Goal: Task Accomplishment & Management: Complete application form

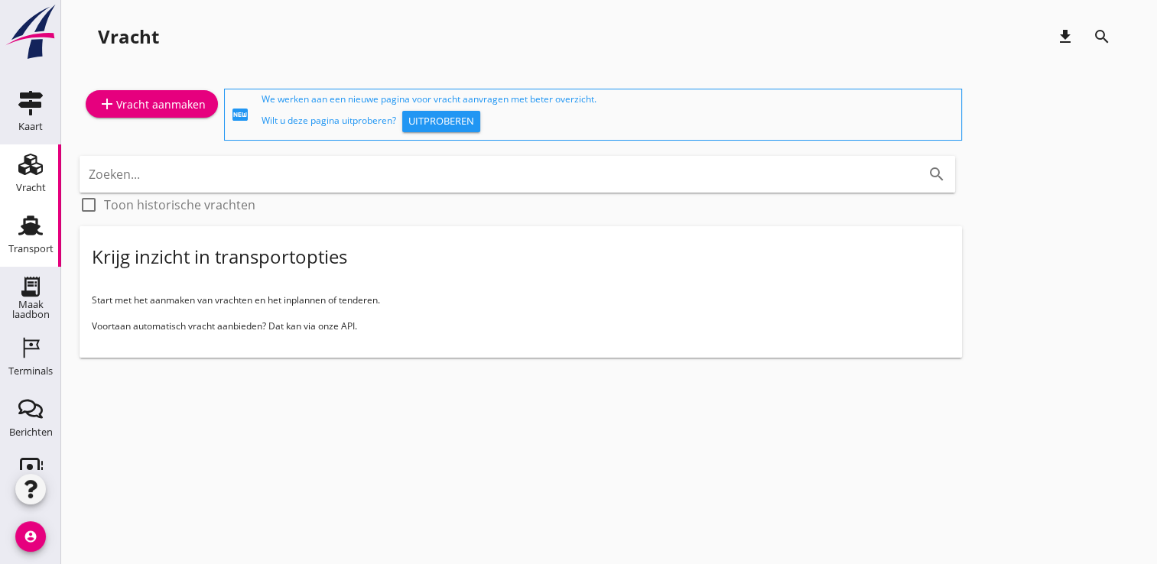
click at [40, 228] on div "Transport" at bounding box center [30, 225] width 37 height 24
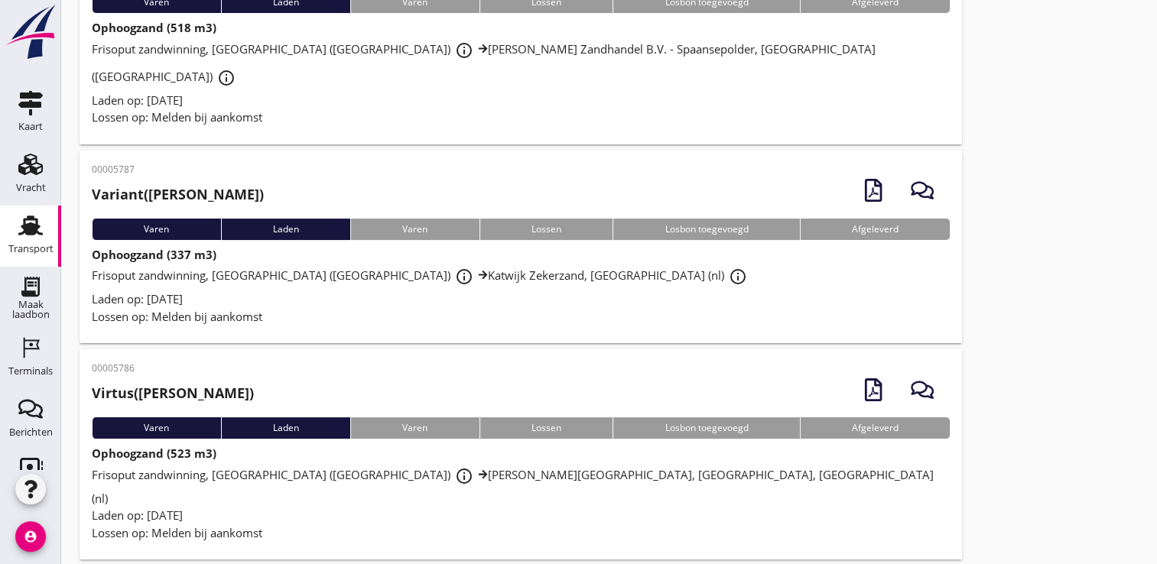
scroll to position [68, 0]
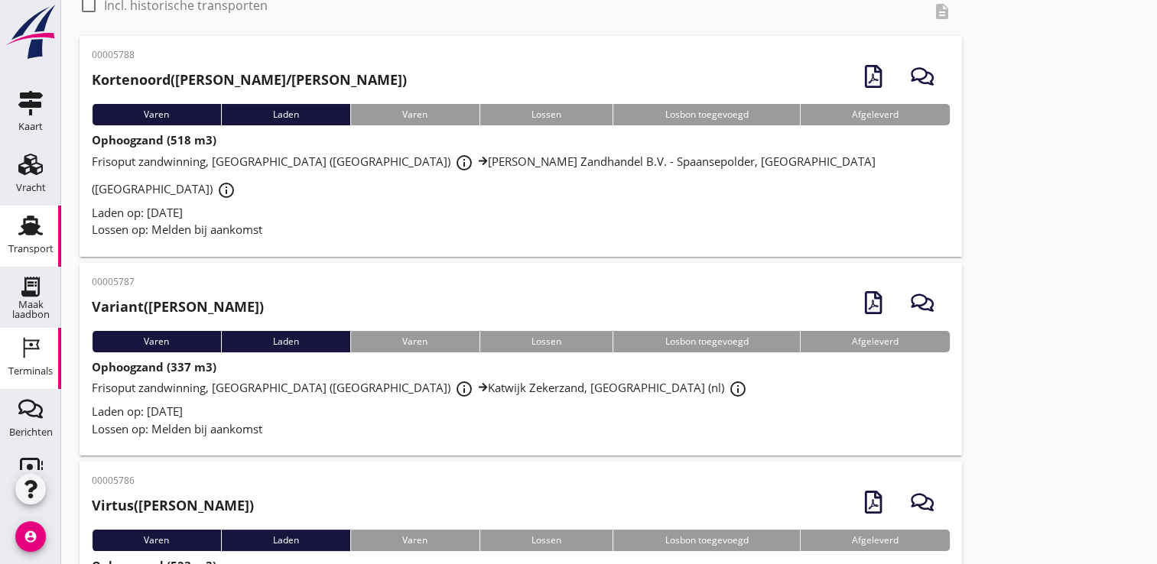
click at [20, 366] on div "Terminals" at bounding box center [30, 371] width 44 height 10
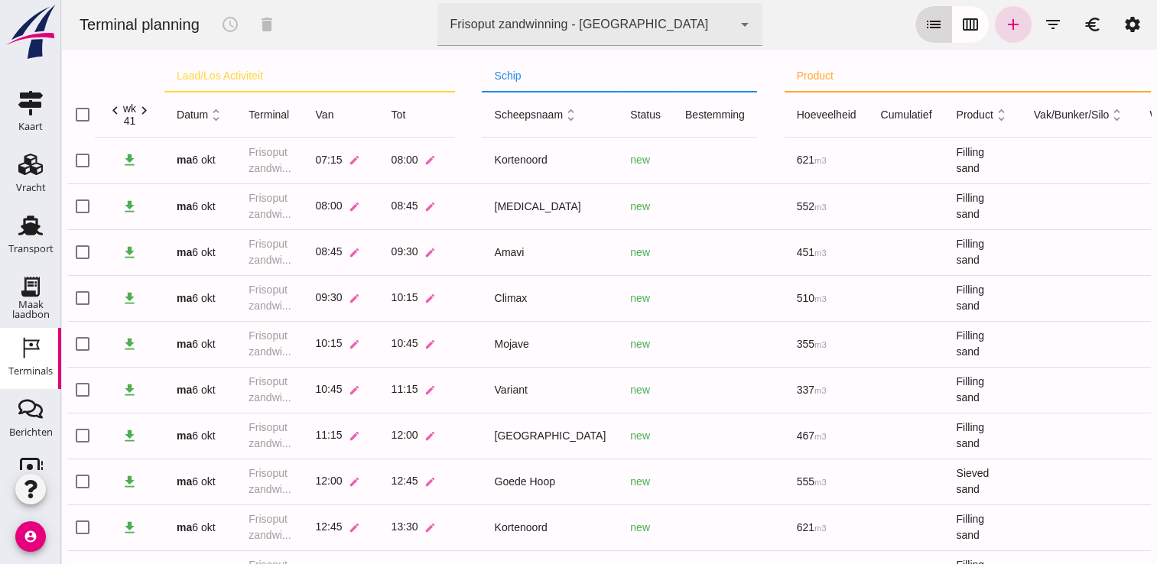
click at [952, 31] on button "calendar_view_week" at bounding box center [970, 24] width 37 height 37
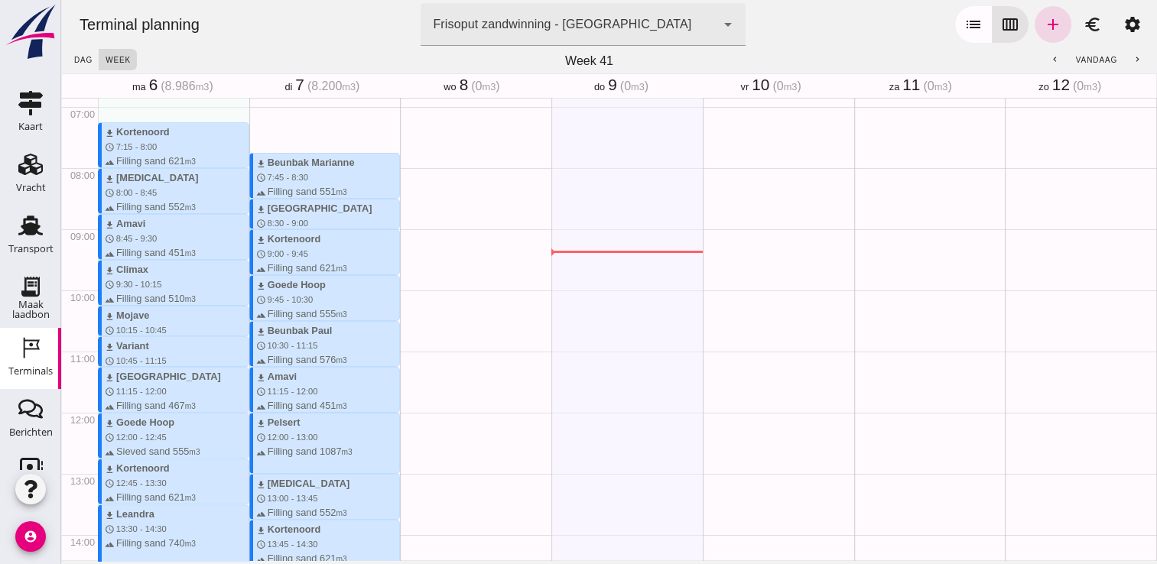
scroll to position [398, 0]
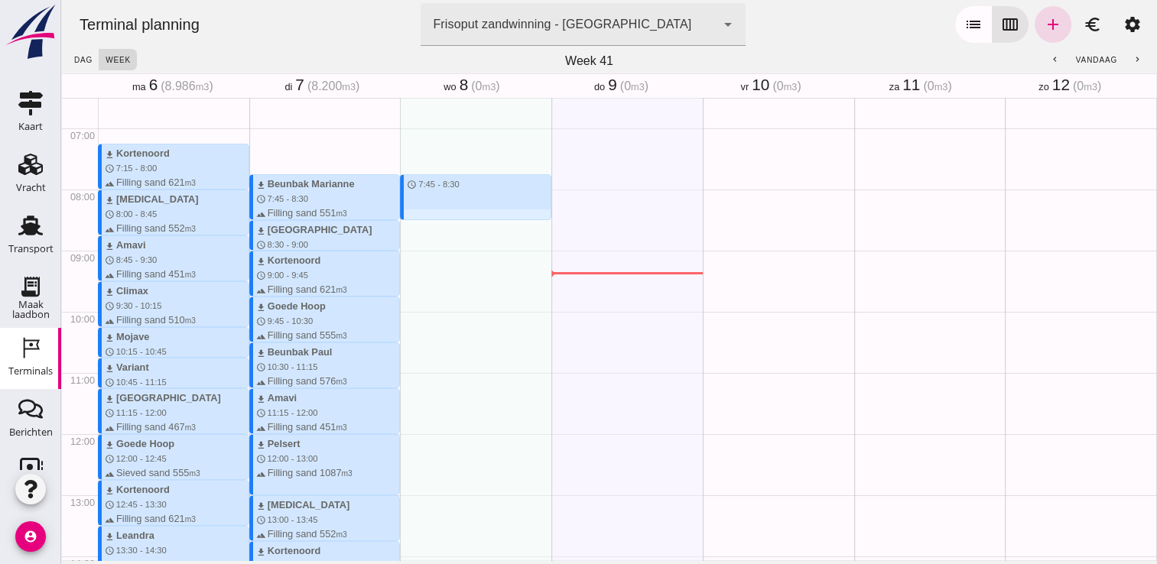
drag, startPoint x: 419, startPoint y: 176, endPoint x: 418, endPoint y: 226, distance: 49.7
click at [418, 226] on div "schedule 7:45 - 8:30" at bounding box center [475, 433] width 151 height 1467
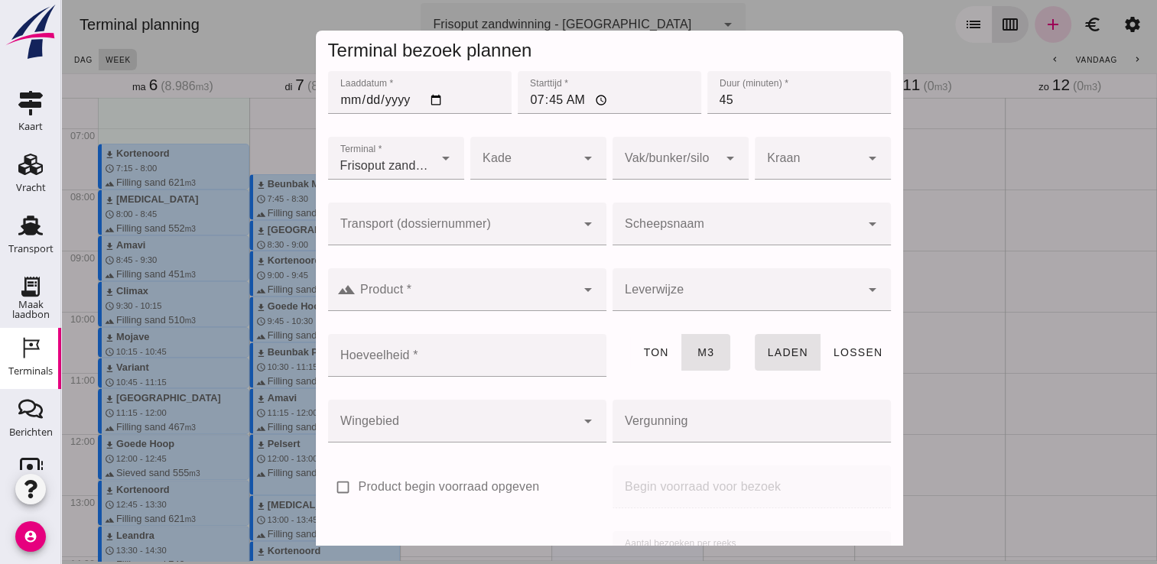
click at [627, 226] on input "Scheepsnaam" at bounding box center [736, 231] width 248 height 18
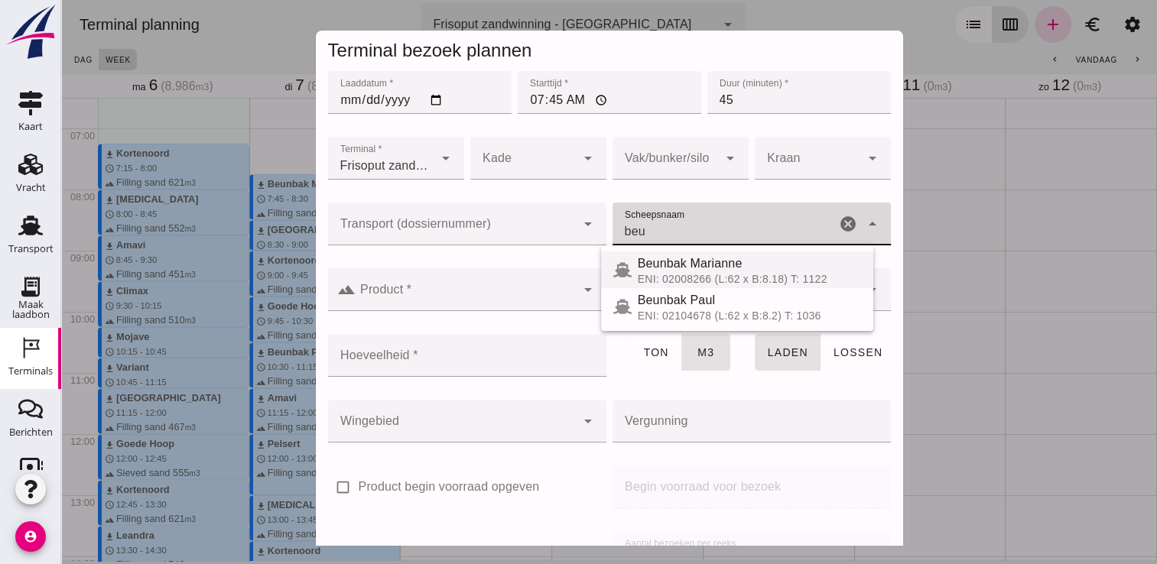
click at [664, 265] on span "Beunbak Marianne" at bounding box center [690, 263] width 105 height 13
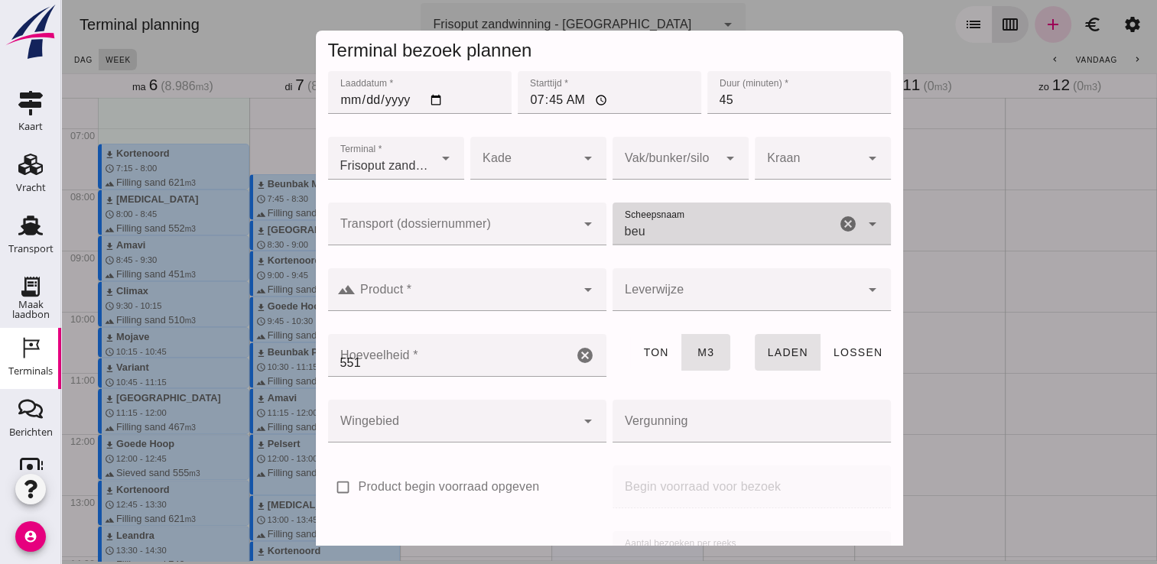
type input "Beunbak Marianne"
type input "551"
type input "Beunbak Marianne"
click at [522, 296] on input "Product *" at bounding box center [466, 297] width 220 height 18
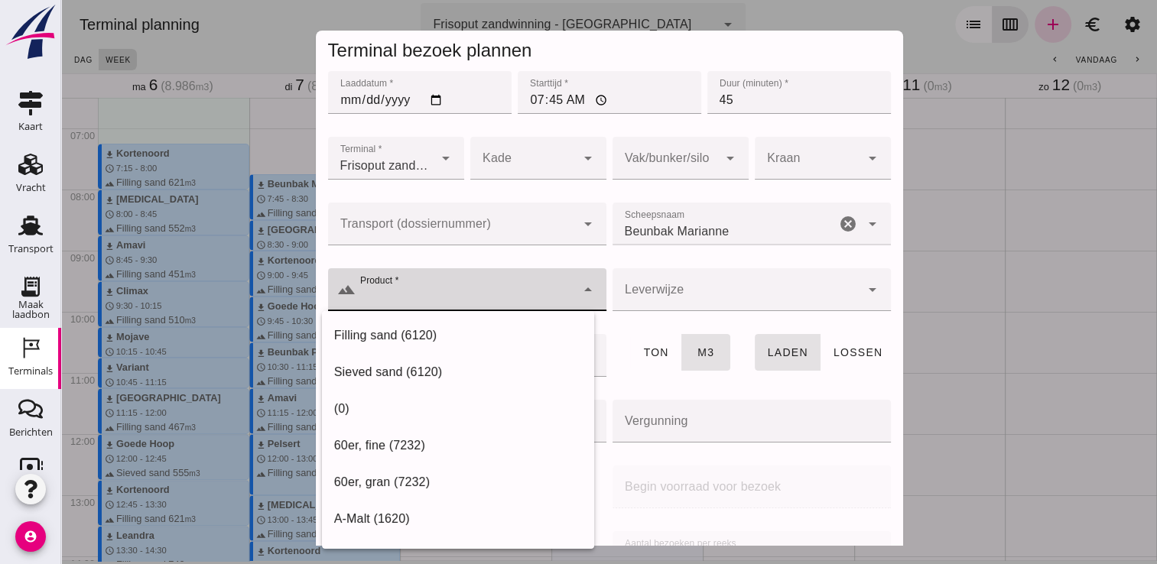
click at [466, 329] on div "Filling sand (6120)" at bounding box center [458, 335] width 248 height 18
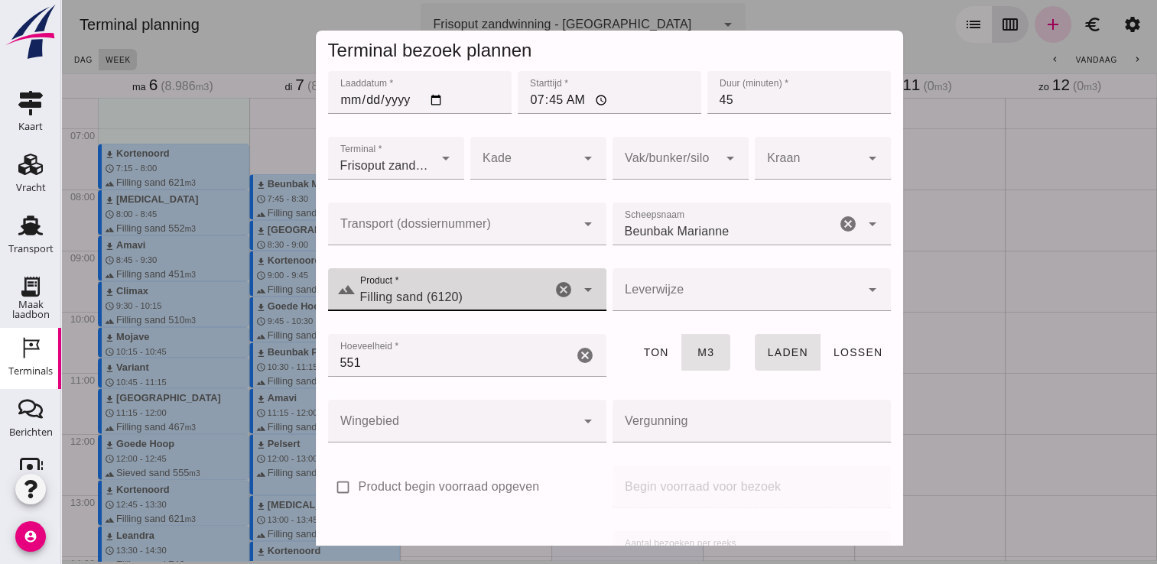
type input "Filling sand (6120)"
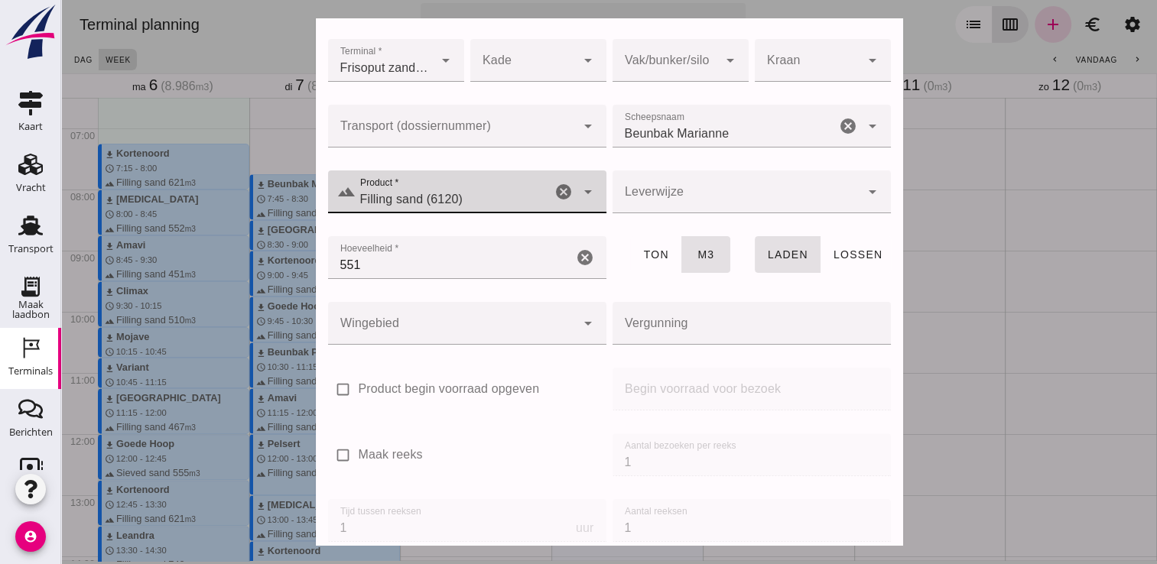
scroll to position [174, 0]
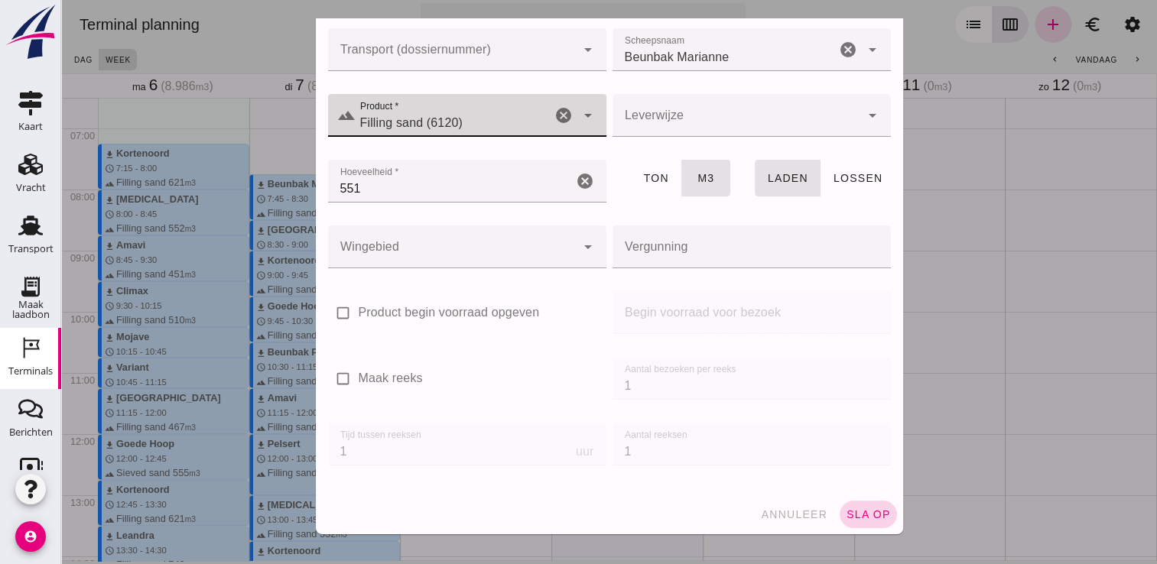
click at [862, 511] on span "sla op" at bounding box center [868, 514] width 45 height 12
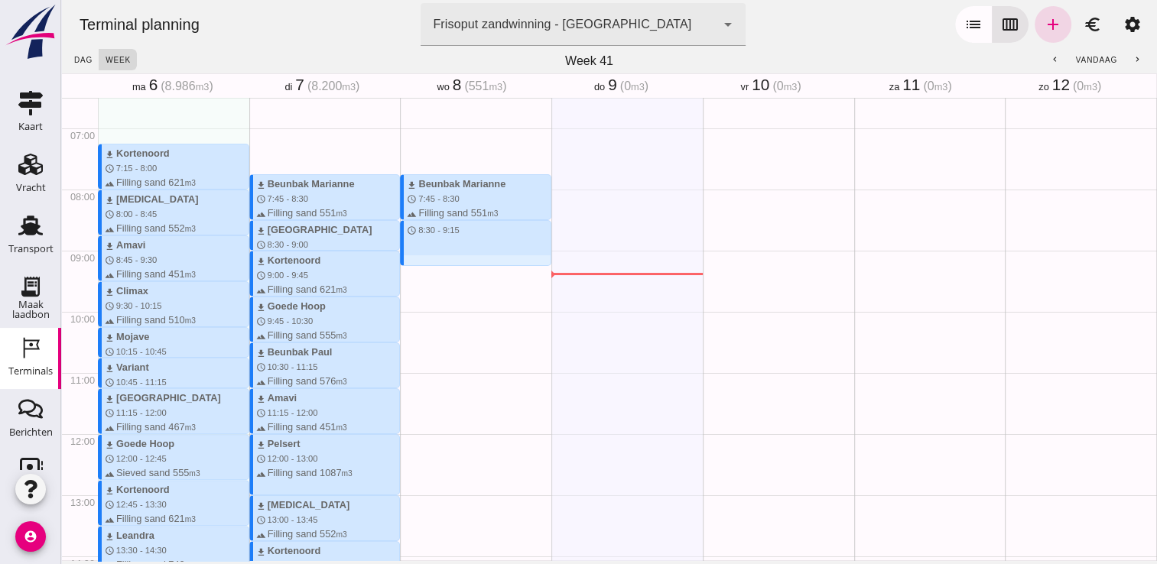
drag, startPoint x: 431, startPoint y: 226, endPoint x: 431, endPoint y: 271, distance: 45.1
click at [431, 271] on div "download Beunbak Marianne schedule 7:45 - 8:30 terrain Filling sand 551 m3 sche…" at bounding box center [475, 433] width 151 height 1467
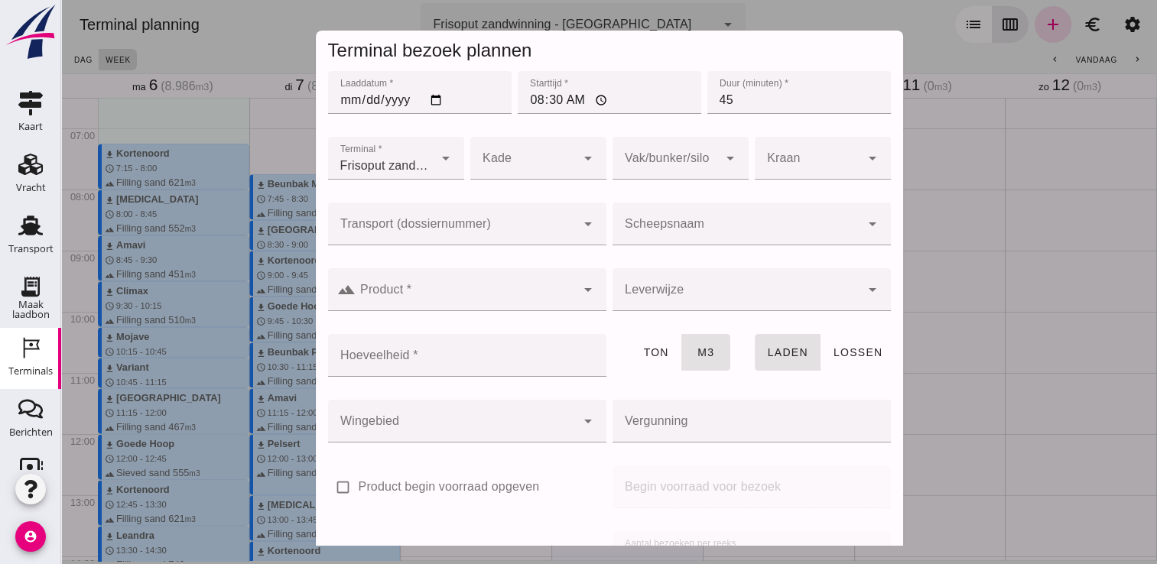
drag, startPoint x: 677, startPoint y: 199, endPoint x: 674, endPoint y: 207, distance: 8.9
click at [676, 201] on div "Scheepsnaam Scheepsnaam cancel arrow_drop_down" at bounding box center [751, 233] width 284 height 66
click at [671, 216] on div at bounding box center [736, 224] width 248 height 43
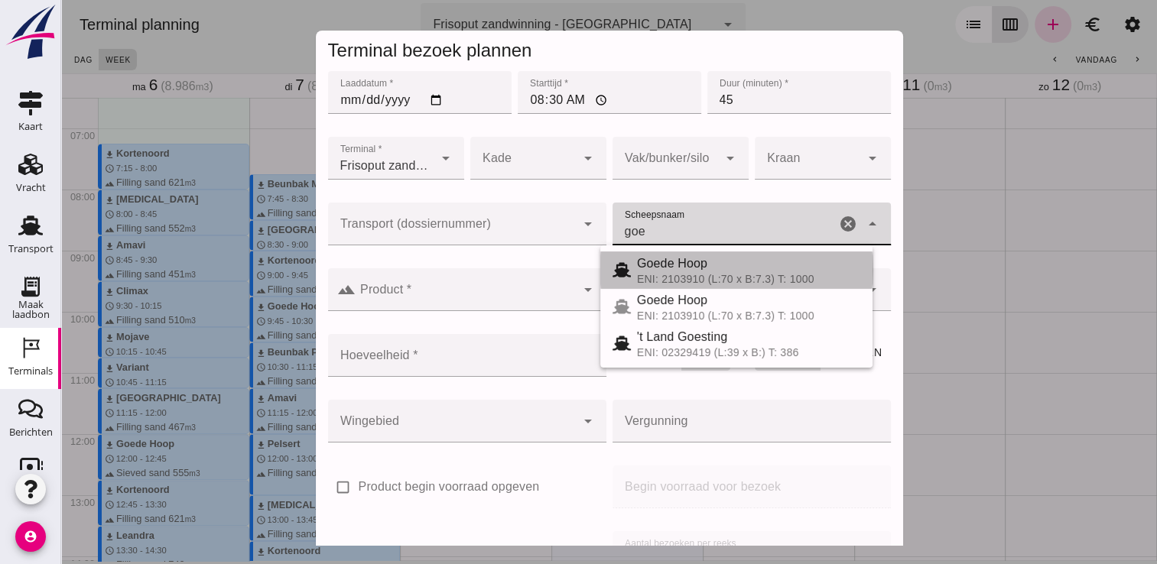
click at [662, 258] on span "Goede Hoop" at bounding box center [672, 263] width 70 height 13
type input "Goede Hoop"
type input "555"
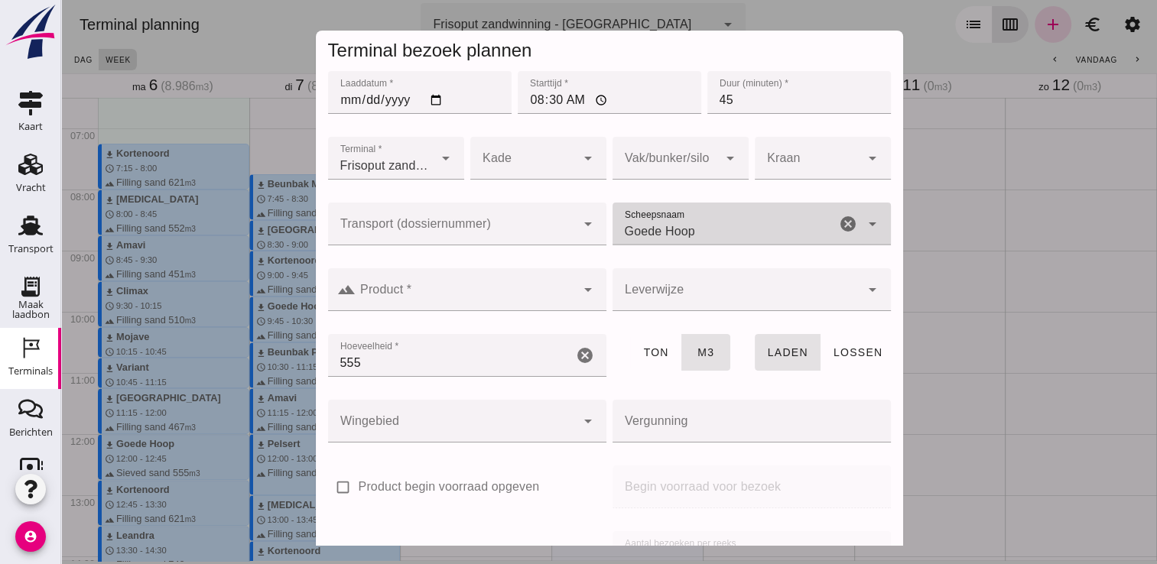
type input "Goede Hoop"
click at [508, 307] on div at bounding box center [466, 289] width 220 height 43
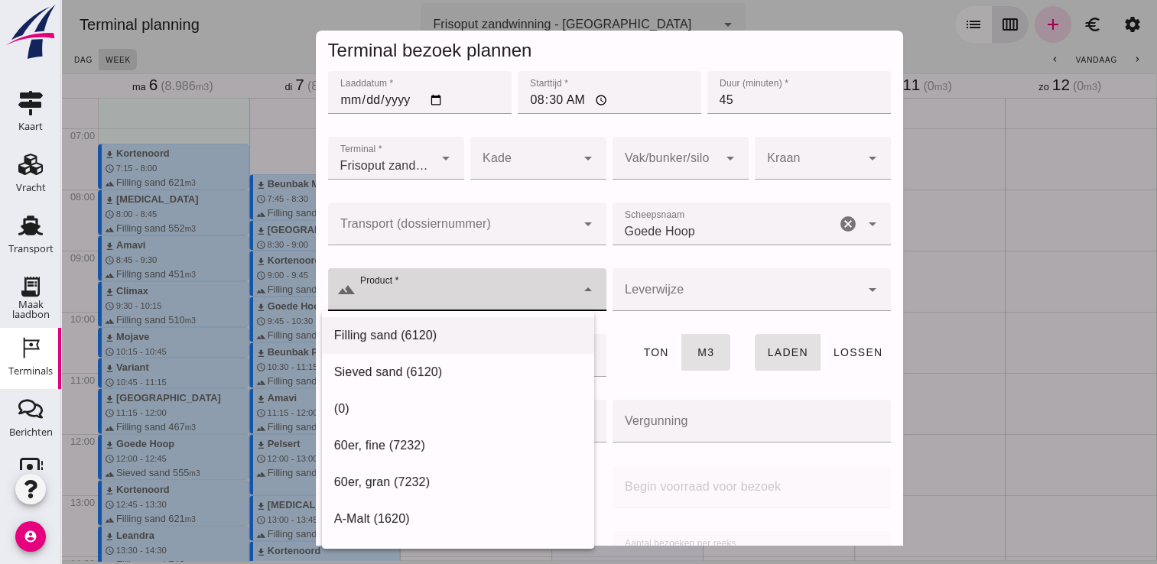
click at [450, 346] on div "Filling sand (6120)" at bounding box center [458, 335] width 272 height 37
type input "Filling sand (6120)"
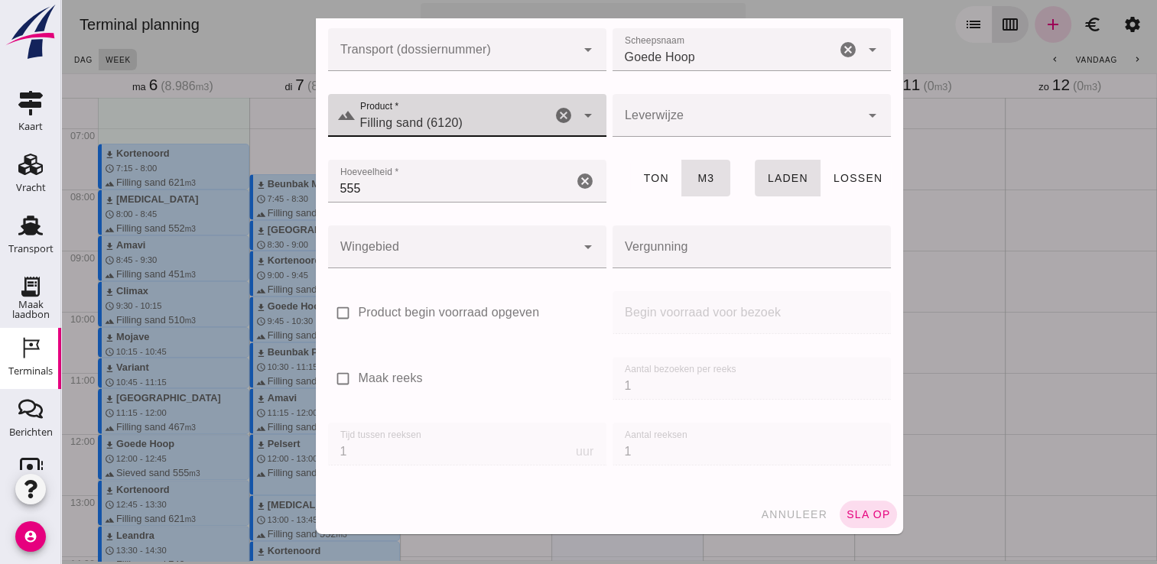
click at [846, 518] on span "sla op" at bounding box center [868, 514] width 45 height 12
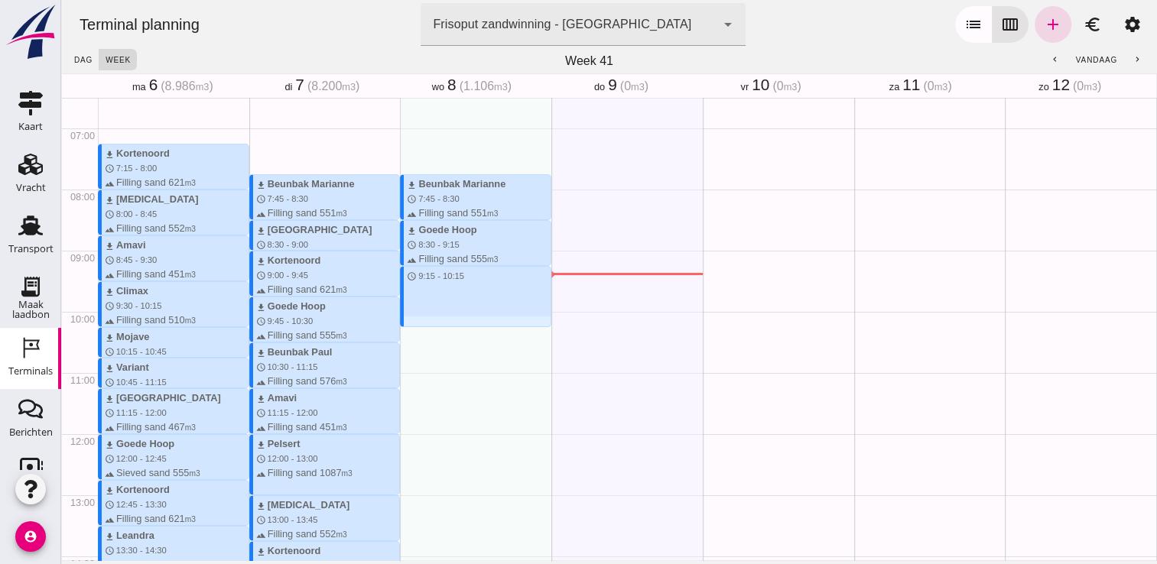
drag, startPoint x: 447, startPoint y: 266, endPoint x: 445, endPoint y: 323, distance: 56.6
click at [445, 323] on div "download Beunbak Marianne schedule 7:45 - 8:30 terrain Filling sand 551 m3 down…" at bounding box center [475, 433] width 151 height 1467
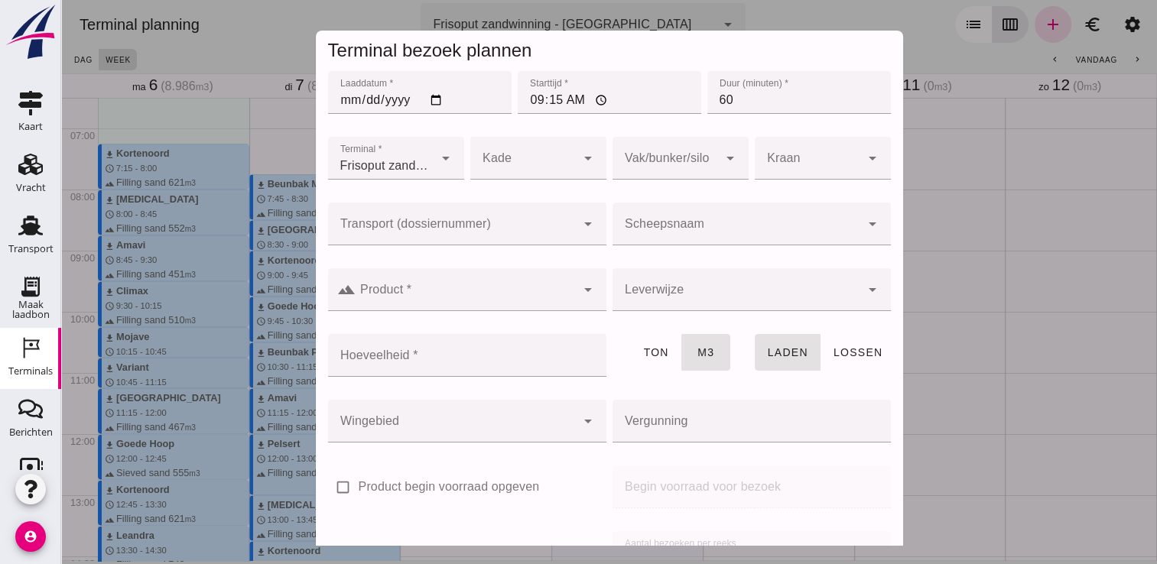
click at [713, 231] on input "Scheepsnaam" at bounding box center [736, 231] width 248 height 18
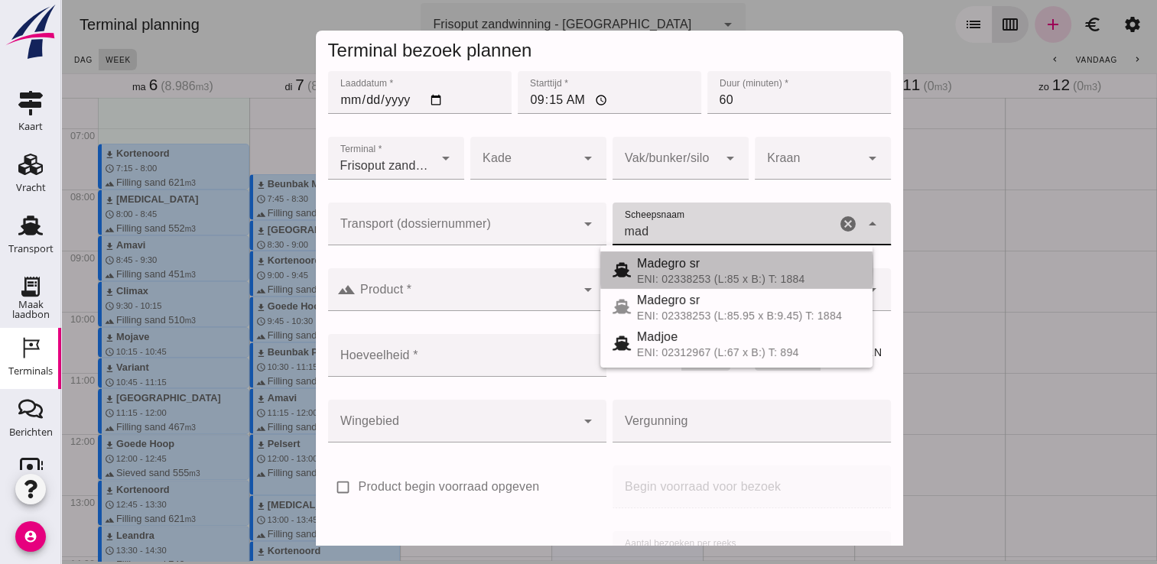
drag, startPoint x: 707, startPoint y: 261, endPoint x: 716, endPoint y: 266, distance: 9.6
click at [715, 265] on div "Madegro sr" at bounding box center [748, 264] width 223 height 18
type input "Madegro sr"
type input "1138"
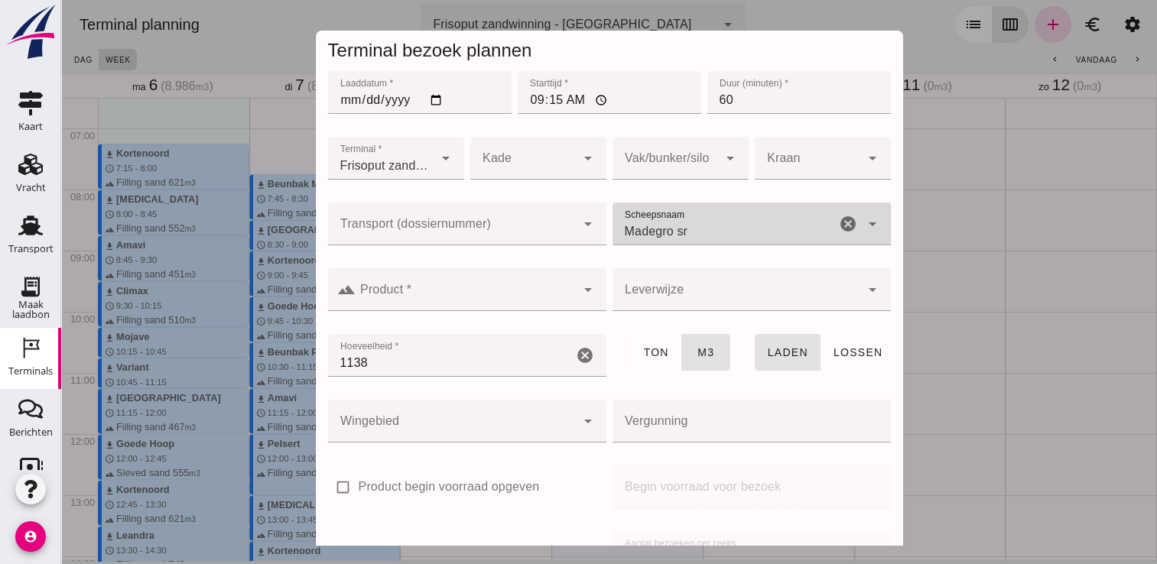
type input "Madegro sr"
click at [486, 295] on input "Product *" at bounding box center [466, 297] width 220 height 18
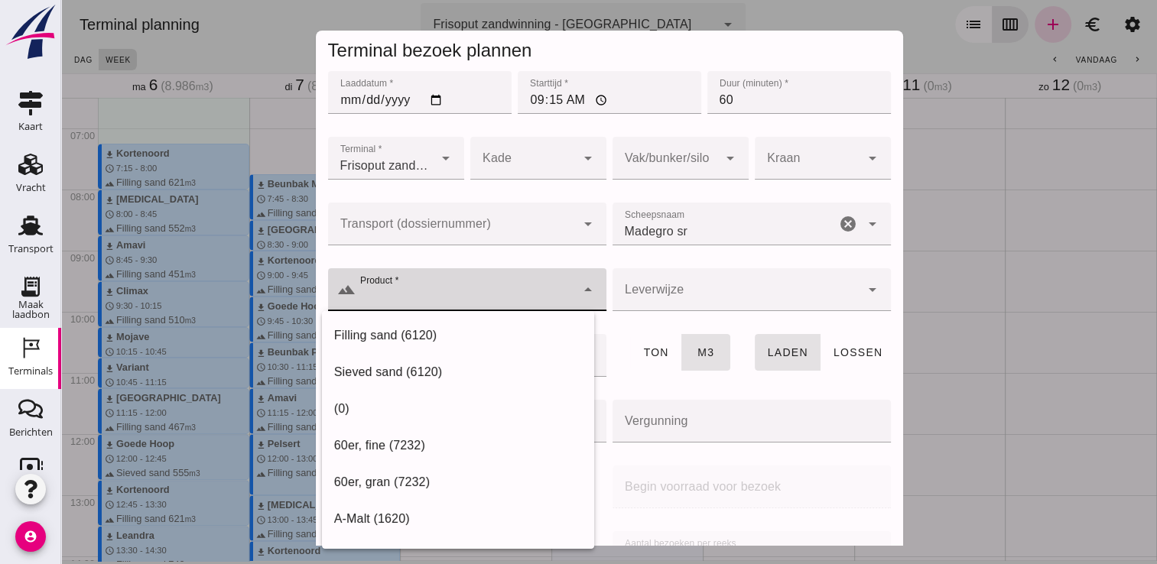
drag, startPoint x: 462, startPoint y: 323, endPoint x: 469, endPoint y: 323, distance: 7.7
click at [459, 326] on div "Filling sand (6120)" at bounding box center [458, 335] width 272 height 37
type input "Filling sand (6120)"
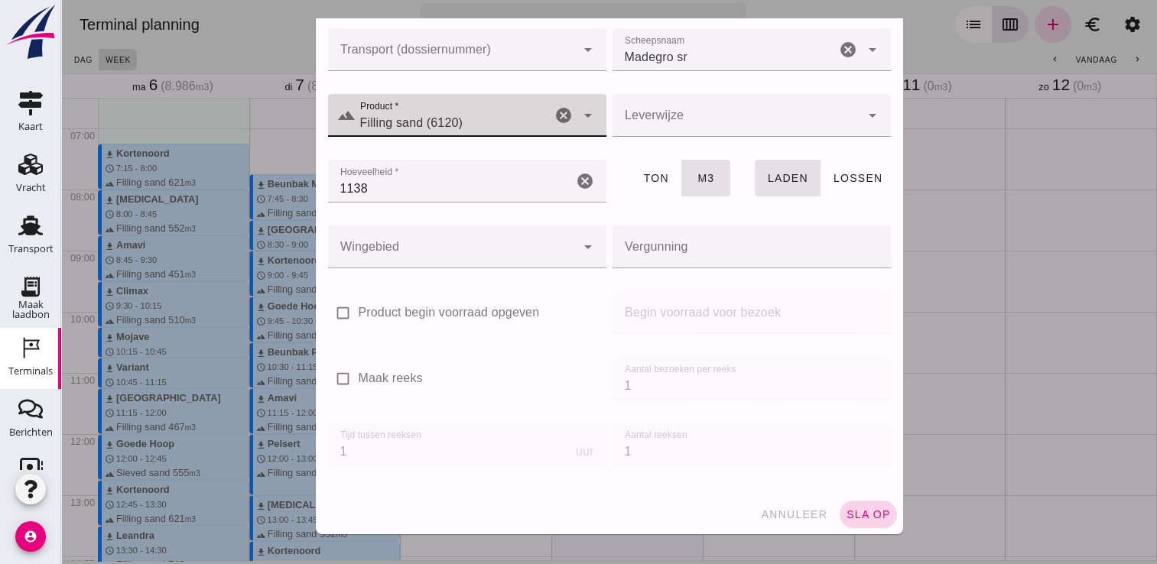
click at [846, 508] on span "sla op" at bounding box center [868, 514] width 45 height 12
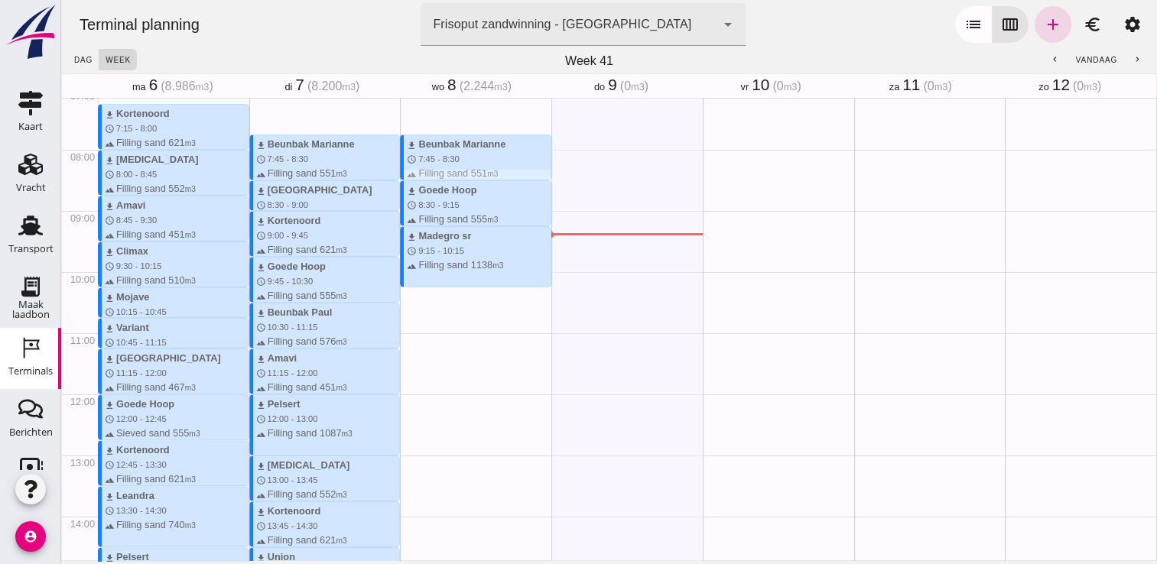
scroll to position [398, 0]
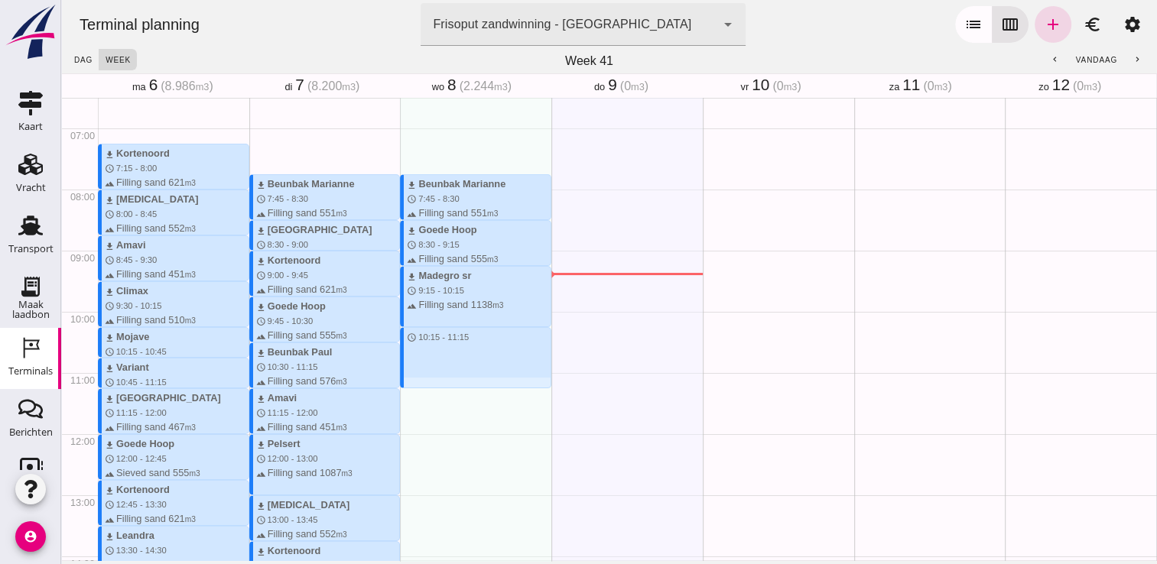
drag, startPoint x: 411, startPoint y: 331, endPoint x: 408, endPoint y: 393, distance: 62.0
click at [408, 393] on div "download Beunbak Marianne schedule 7:45 - 8:30 terrain Filling sand 551 m3 down…" at bounding box center [475, 433] width 151 height 1467
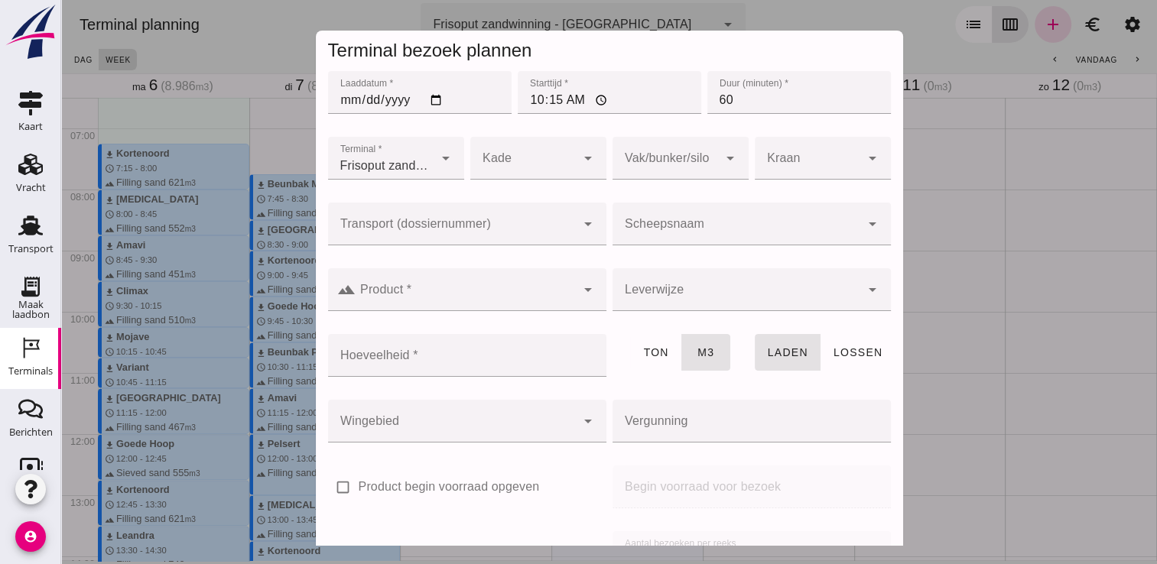
click at [696, 219] on div at bounding box center [736, 224] width 248 height 43
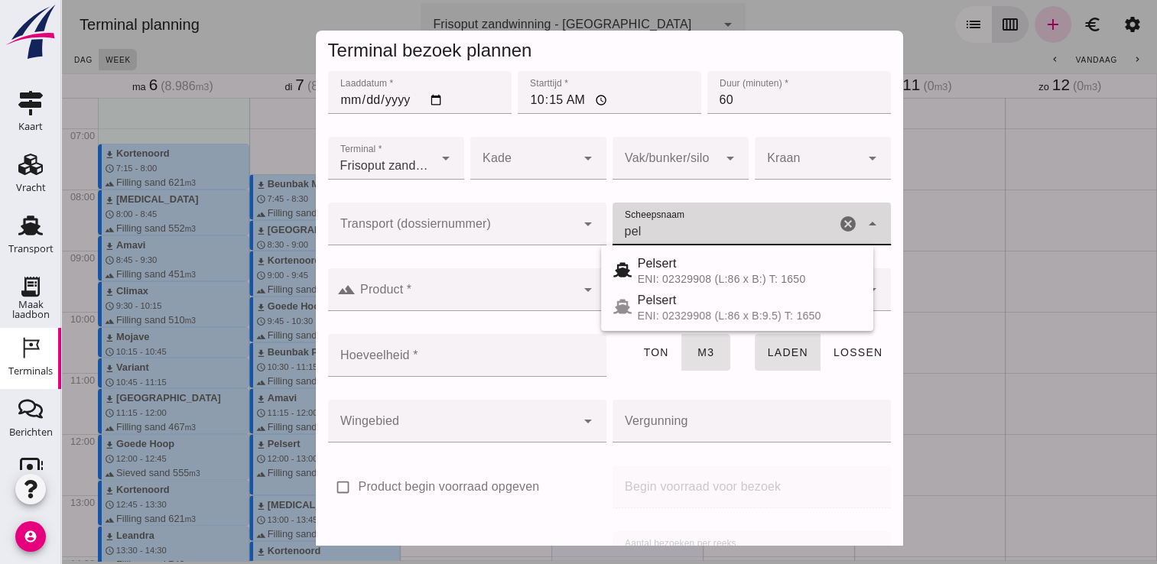
drag, startPoint x: 749, startPoint y: 268, endPoint x: 726, endPoint y: 303, distance: 41.3
click at [749, 270] on div "Pelsert" at bounding box center [749, 264] width 223 height 18
type input "Pelsert"
type input "1087"
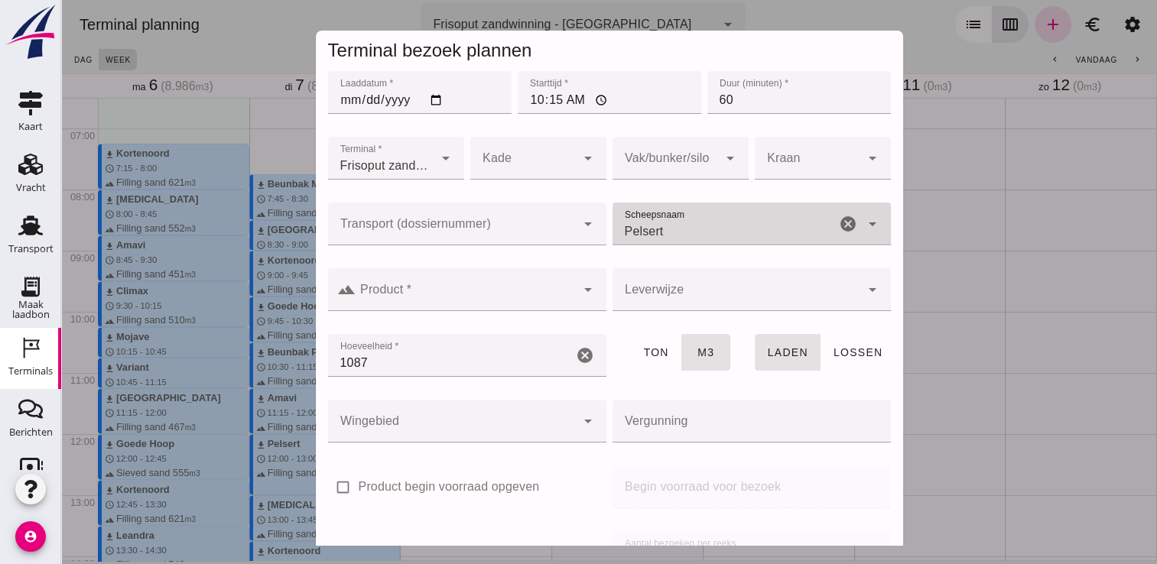
type input "Pelsert"
click at [495, 283] on div at bounding box center [466, 289] width 220 height 43
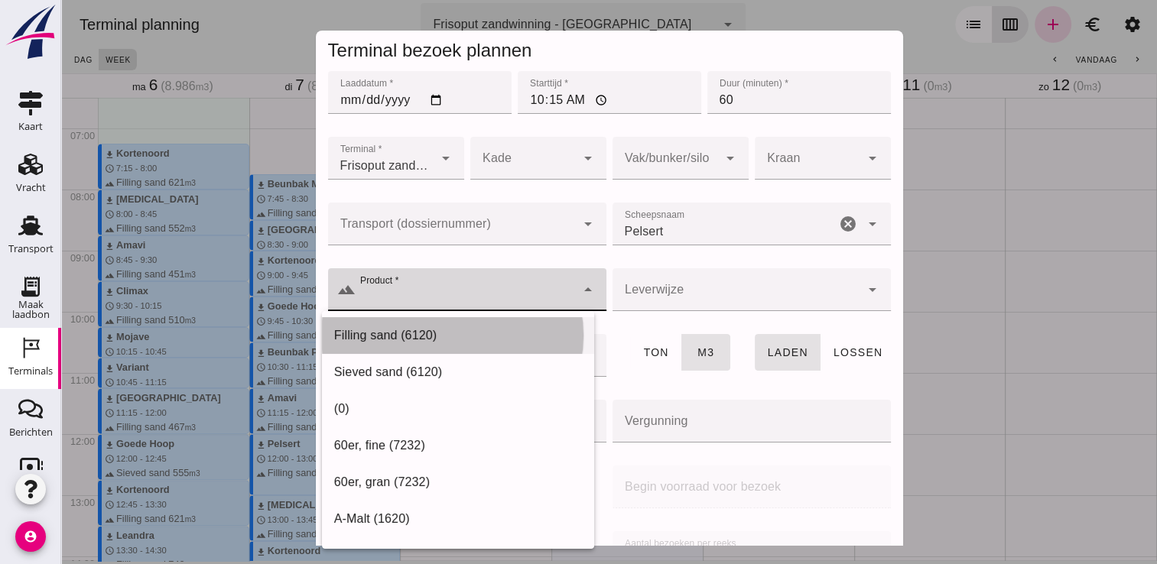
click at [502, 339] on div "Filling sand (6120)" at bounding box center [458, 335] width 248 height 18
type input "Filling sand (6120)"
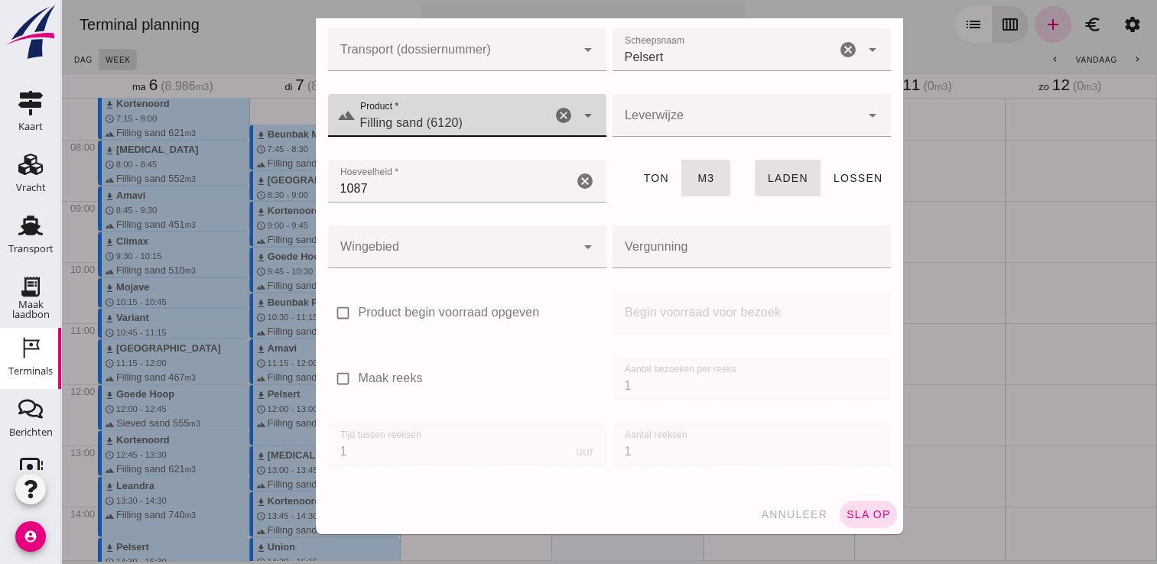
scroll to position [474, 0]
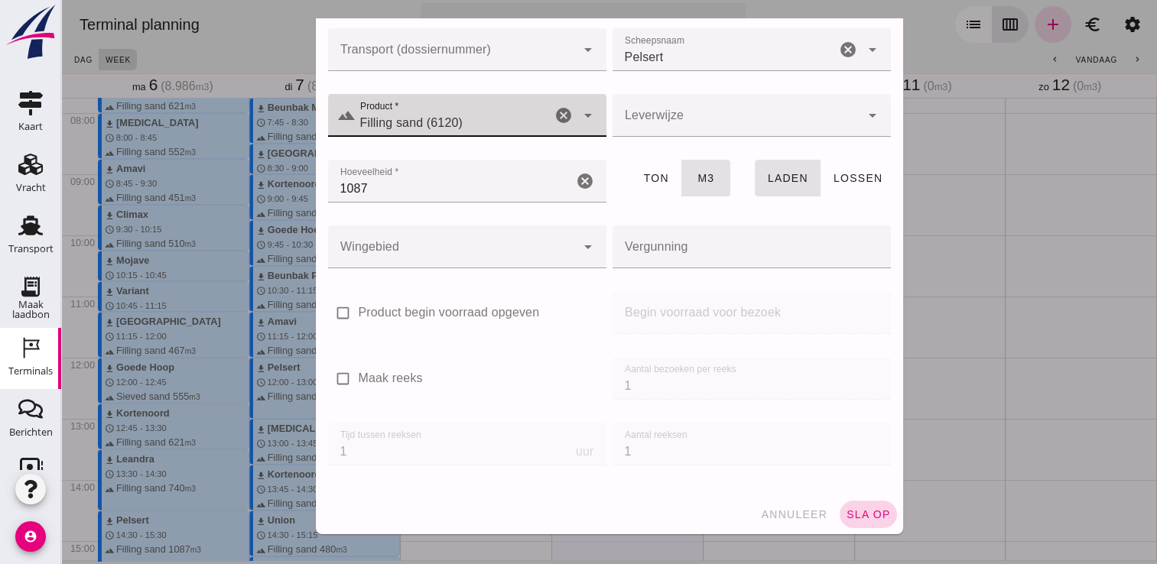
click at [846, 519] on span "sla op" at bounding box center [868, 514] width 45 height 12
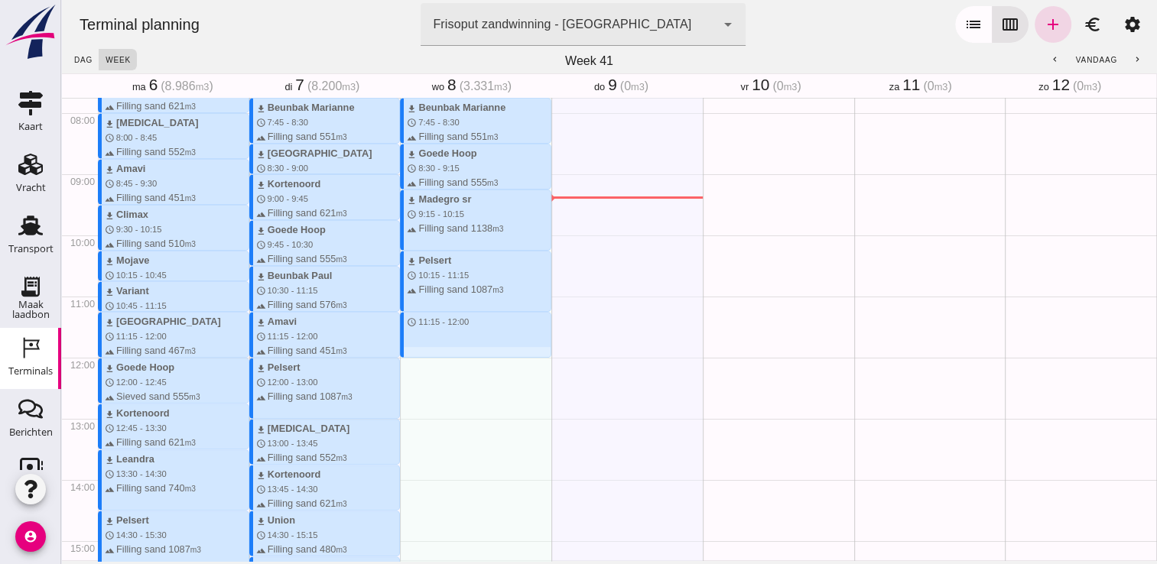
drag, startPoint x: 457, startPoint y: 315, endPoint x: 459, endPoint y: 357, distance: 42.1
click at [459, 357] on div "download Beunbak Marianne schedule 7:45 - 8:30 terrain Filling sand 551 m3 down…" at bounding box center [475, 357] width 151 height 1467
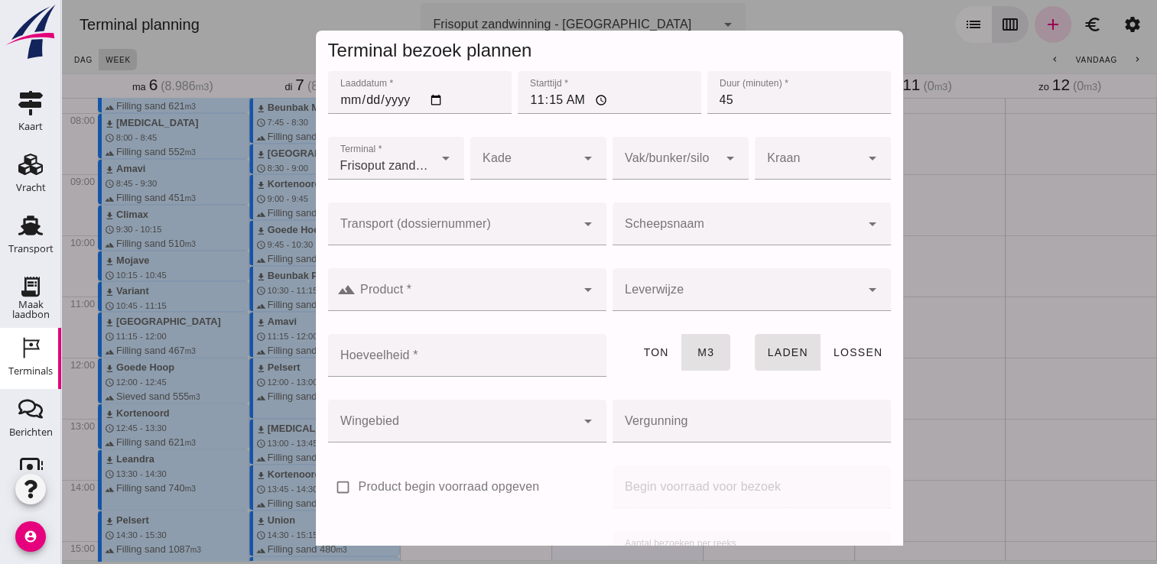
drag, startPoint x: 731, startPoint y: 216, endPoint x: 741, endPoint y: 219, distance: 10.6
click at [736, 218] on div at bounding box center [736, 224] width 248 height 43
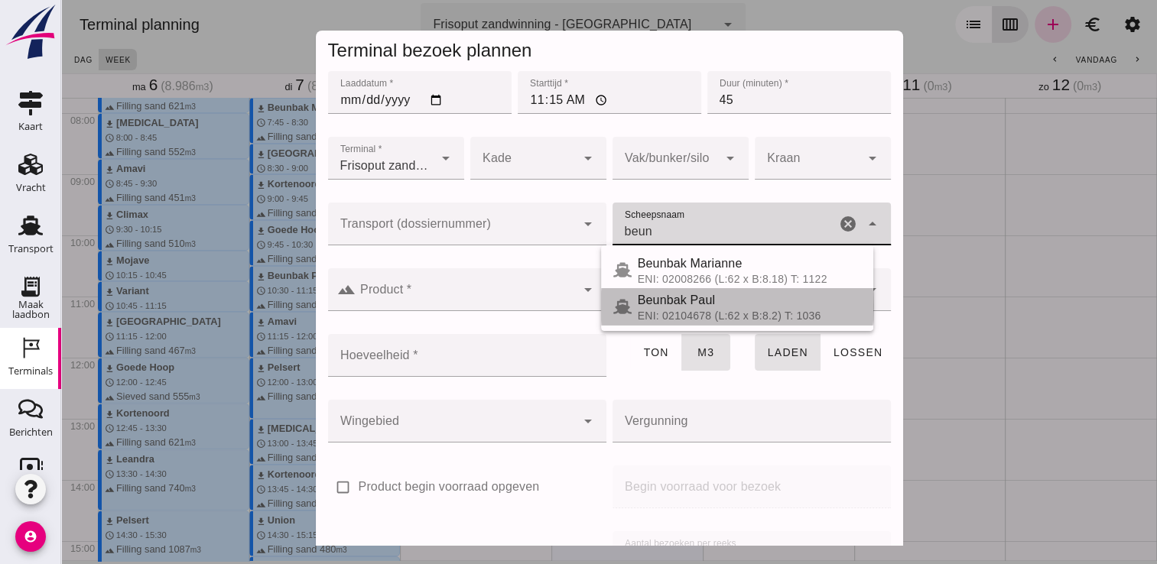
click at [749, 311] on div "ENI: 02104678 (L:62 x B:8.2) T: 1036" at bounding box center [749, 316] width 223 height 12
type input "Beunbak Paul"
type input "576"
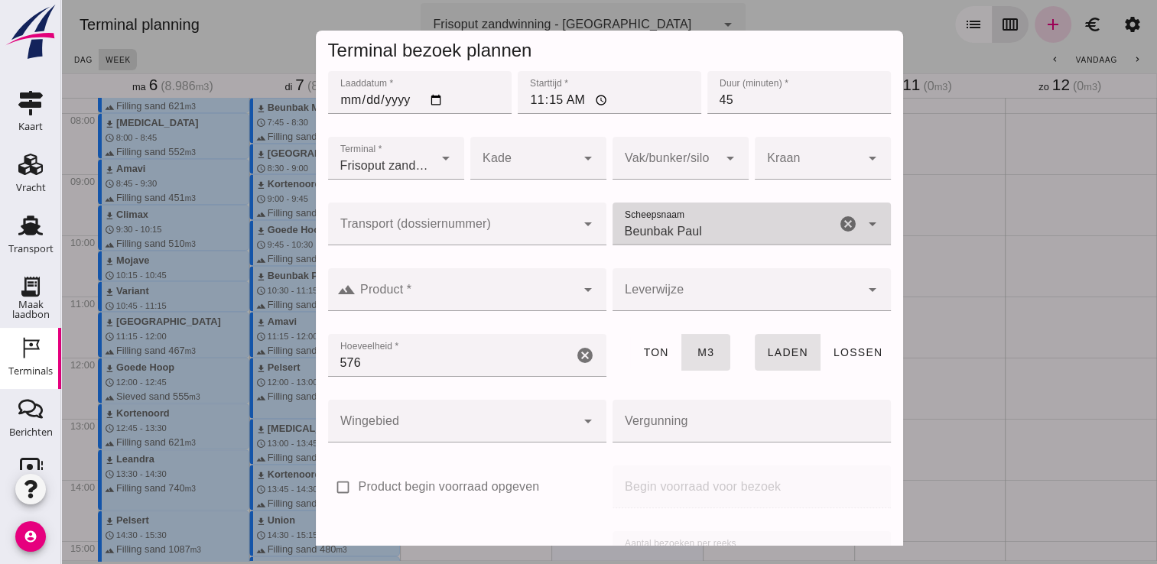
type input "Beunbak Paul"
click at [446, 306] on input "Product *" at bounding box center [466, 297] width 220 height 18
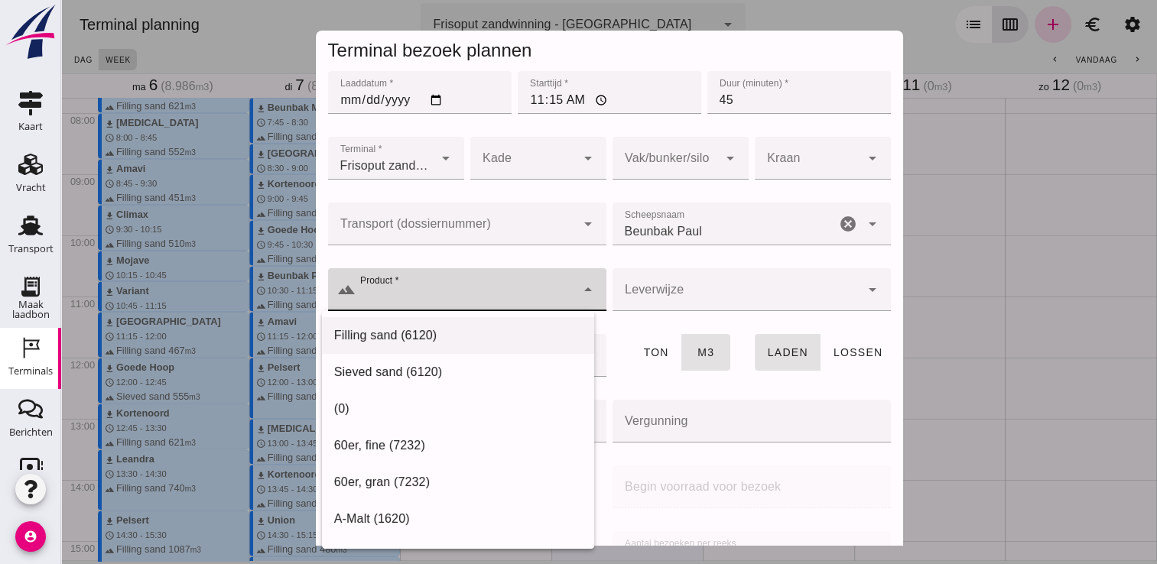
click at [372, 344] on div "Filling sand (6120)" at bounding box center [458, 335] width 248 height 18
type input "Filling sand (6120)"
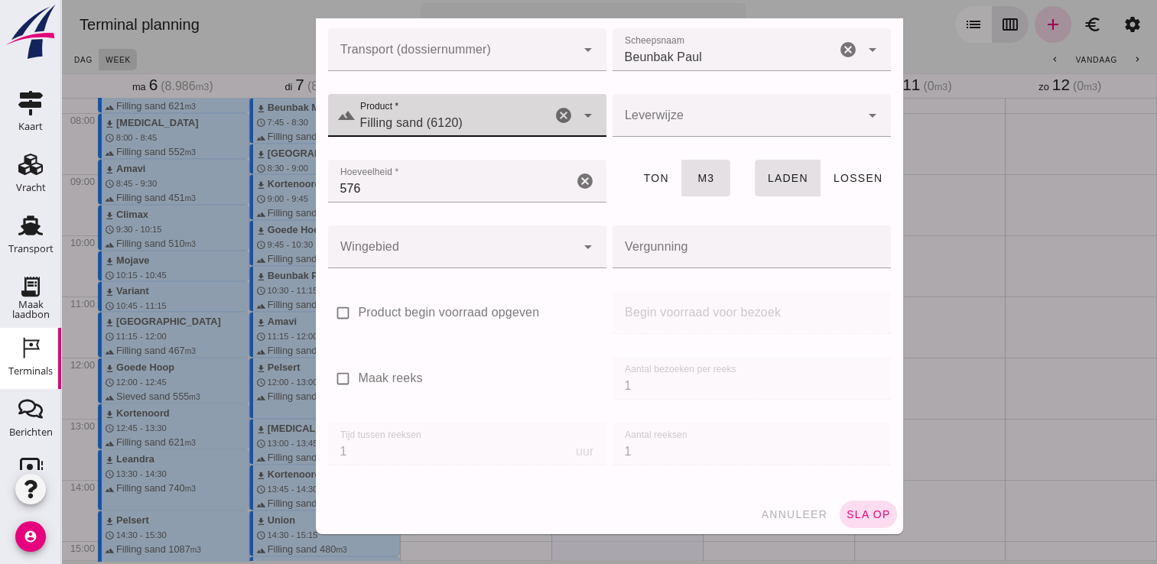
scroll to position [174, 0]
click at [846, 515] on span "sla op" at bounding box center [868, 514] width 45 height 12
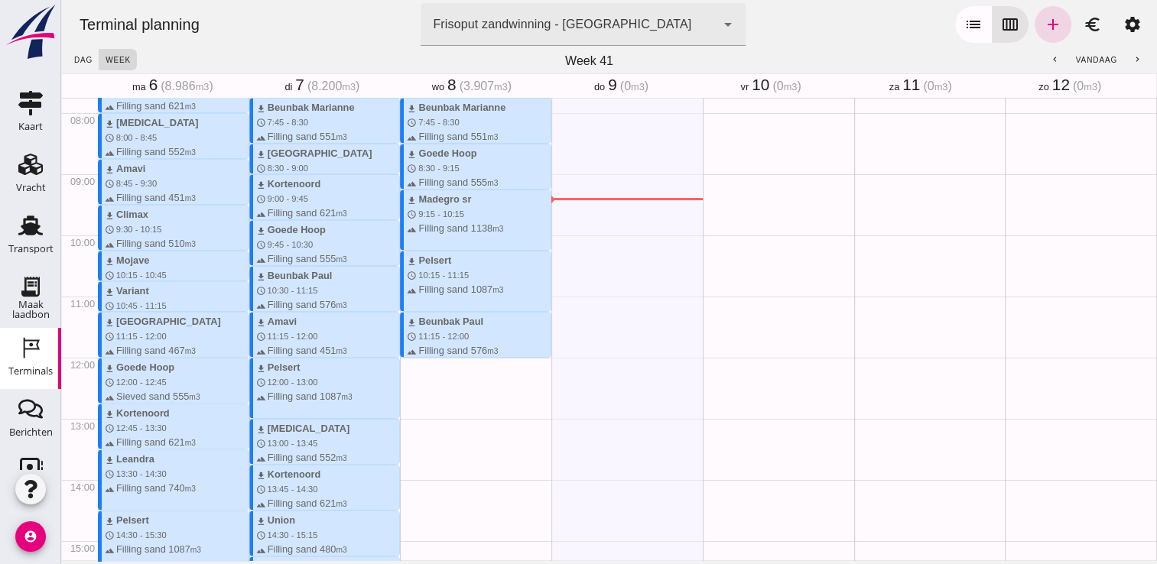
drag, startPoint x: 481, startPoint y: 359, endPoint x: 474, endPoint y: 398, distance: 39.6
click at [474, 398] on div "download Beunbak Marianne schedule 7:45 - 8:30 terrain Filling sand 551 m3 down…" at bounding box center [475, 357] width 151 height 1467
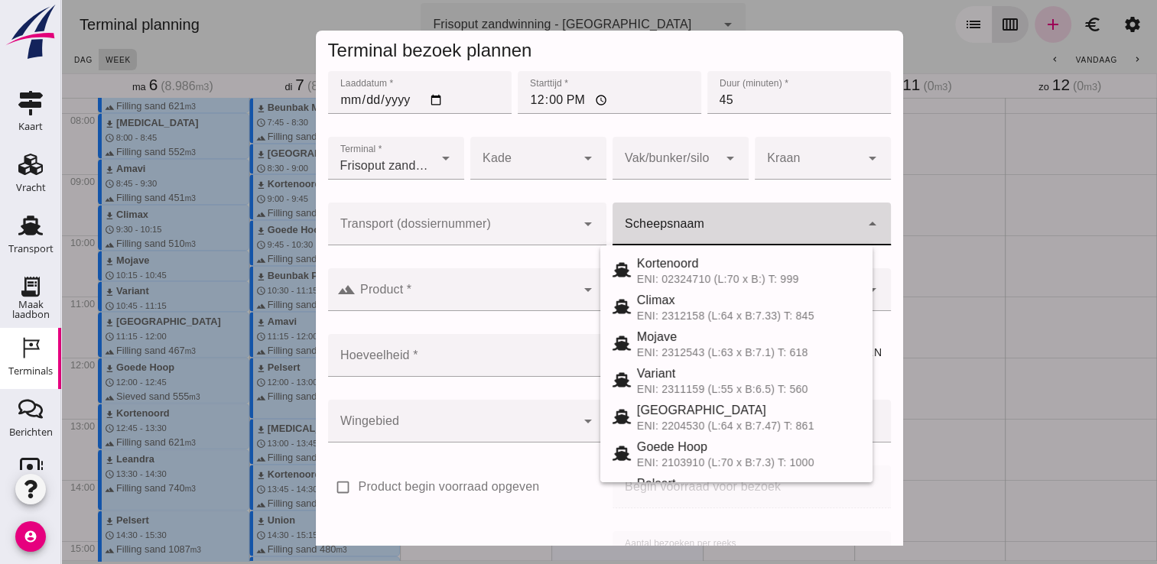
click at [678, 229] on input "Scheepsnaam" at bounding box center [736, 231] width 248 height 18
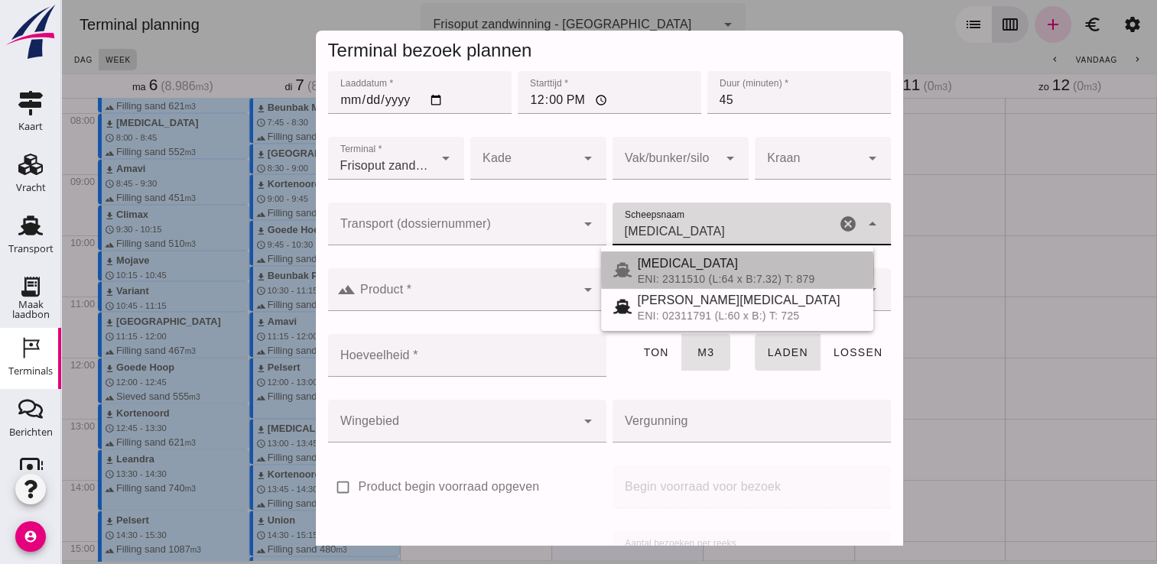
click at [672, 265] on div "[MEDICAL_DATA]" at bounding box center [749, 264] width 223 height 18
type input "[MEDICAL_DATA]"
type input "552"
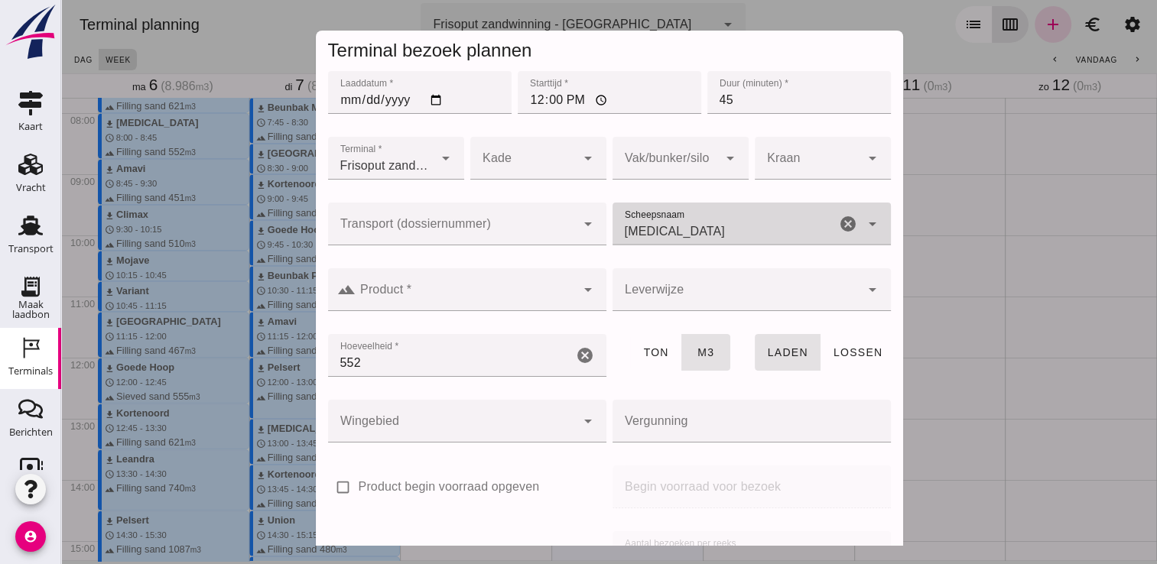
type input "[MEDICAL_DATA]"
click at [478, 284] on div at bounding box center [466, 289] width 220 height 43
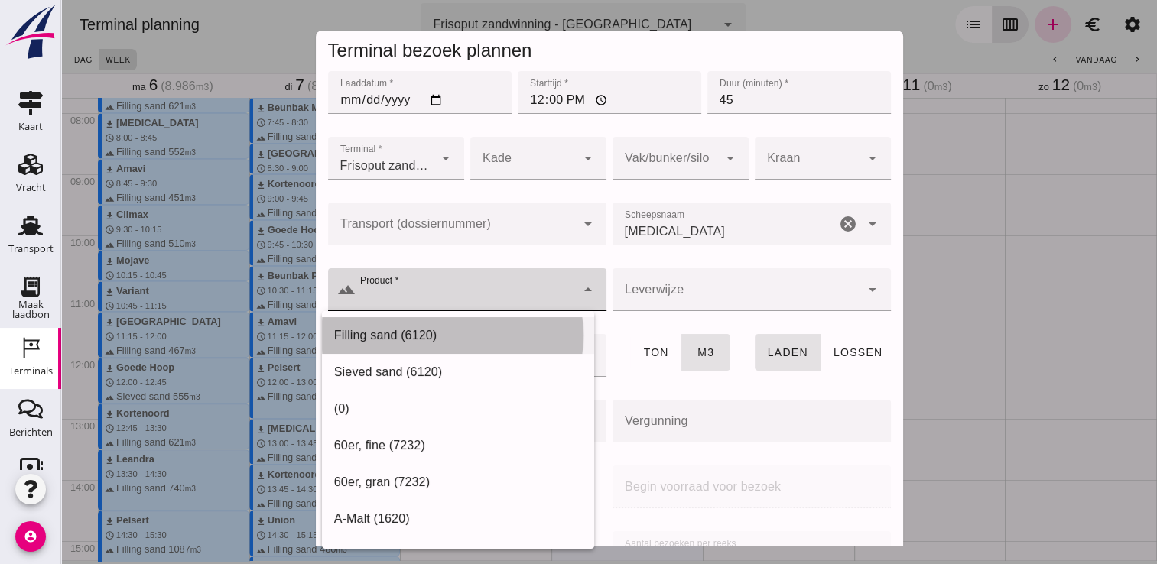
click at [385, 323] on div "Filling sand (6120)" at bounding box center [458, 335] width 272 height 37
type input "Filling sand (6120)"
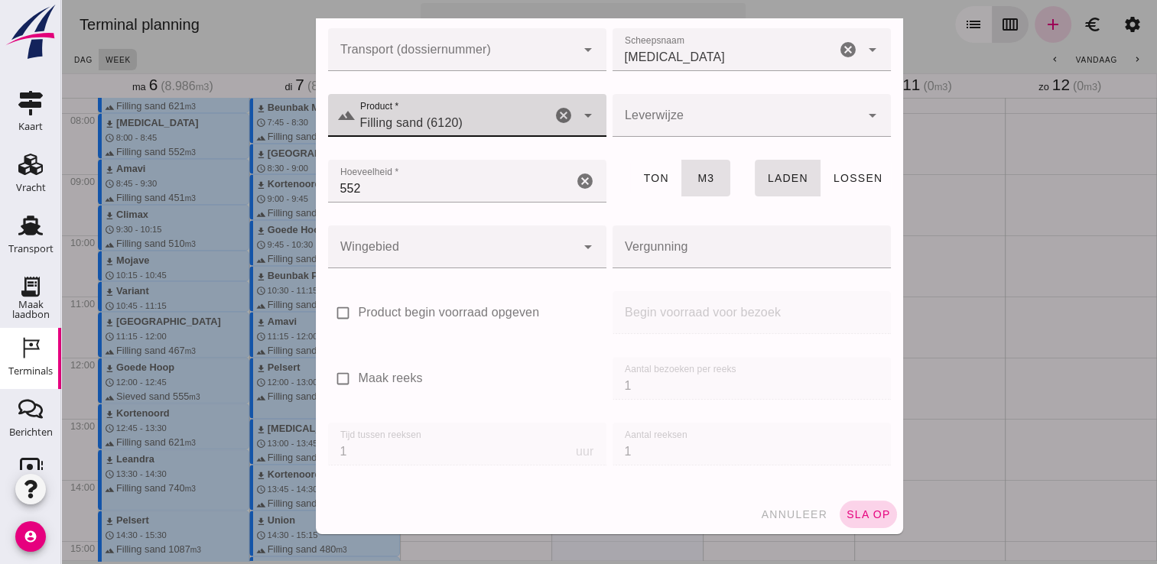
click at [846, 512] on span "sla op" at bounding box center [868, 514] width 45 height 12
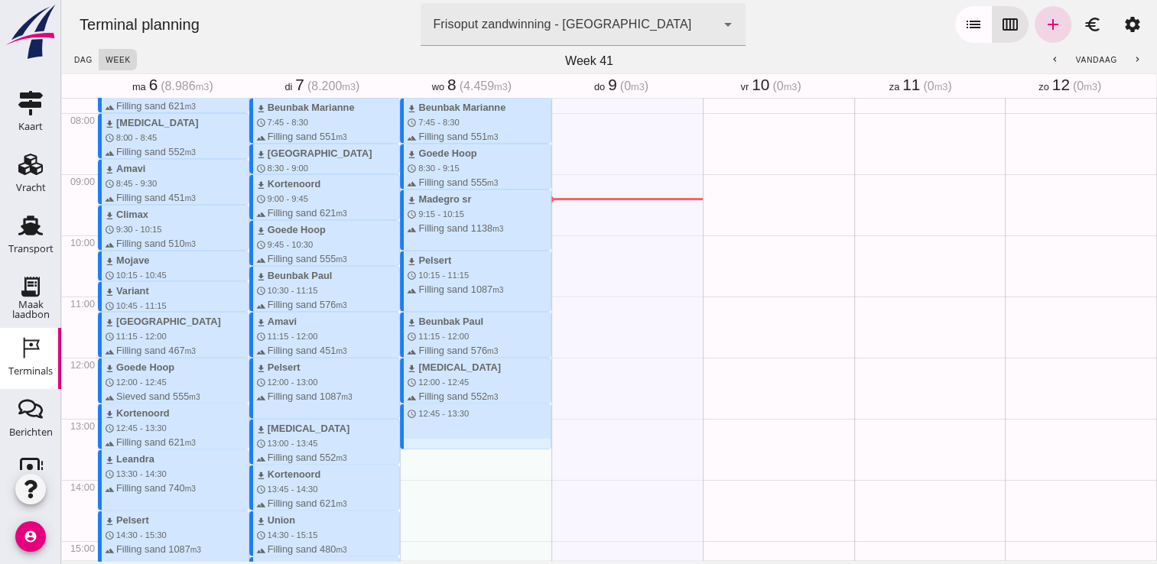
drag, startPoint x: 485, startPoint y: 408, endPoint x: 483, endPoint y: 443, distance: 34.4
click at [483, 447] on div "download Beunbak Marianne schedule 7:45 - 8:30 terrain Filling sand 551 m3 down…" at bounding box center [475, 357] width 151 height 1467
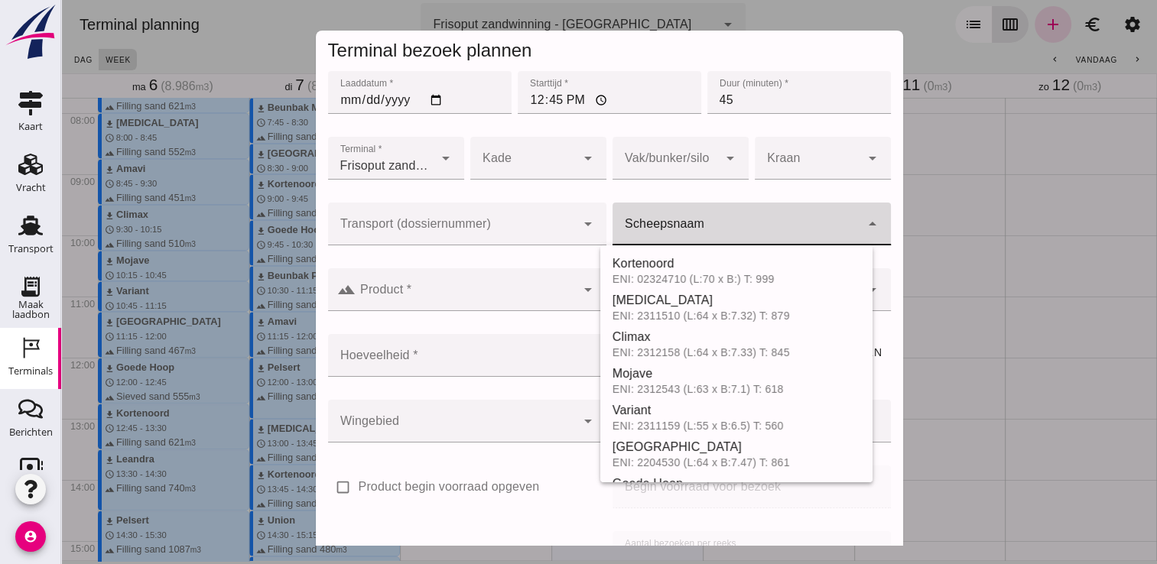
click at [729, 229] on input "Scheepsnaam" at bounding box center [736, 231] width 248 height 18
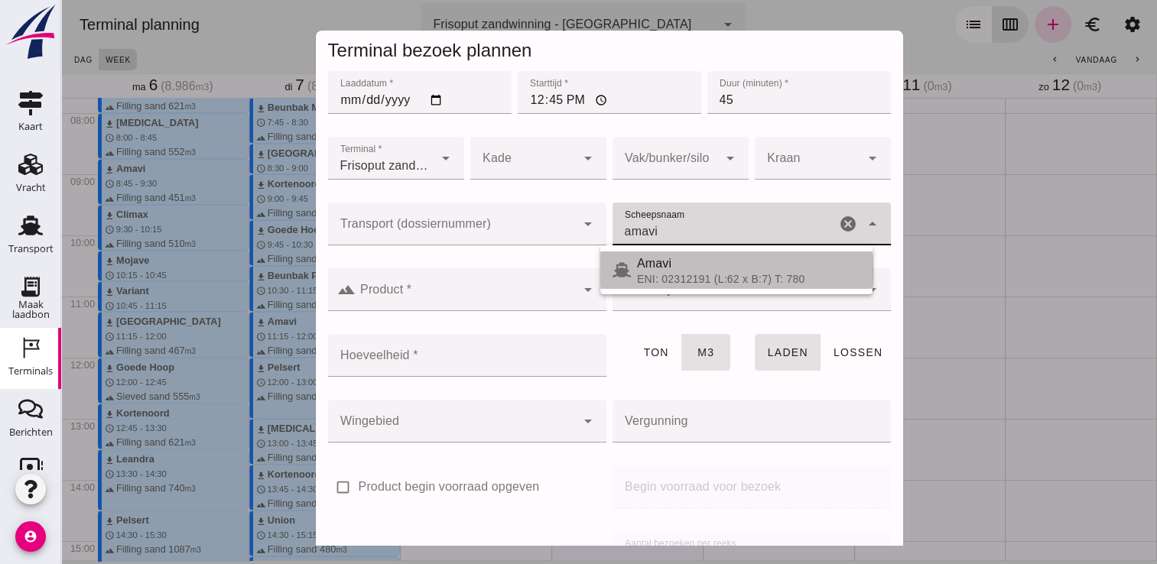
click at [706, 278] on div "ENI: 02312191 (L:62 x B:7) T: 780" at bounding box center [748, 279] width 223 height 12
type input "Amavi"
type input "451"
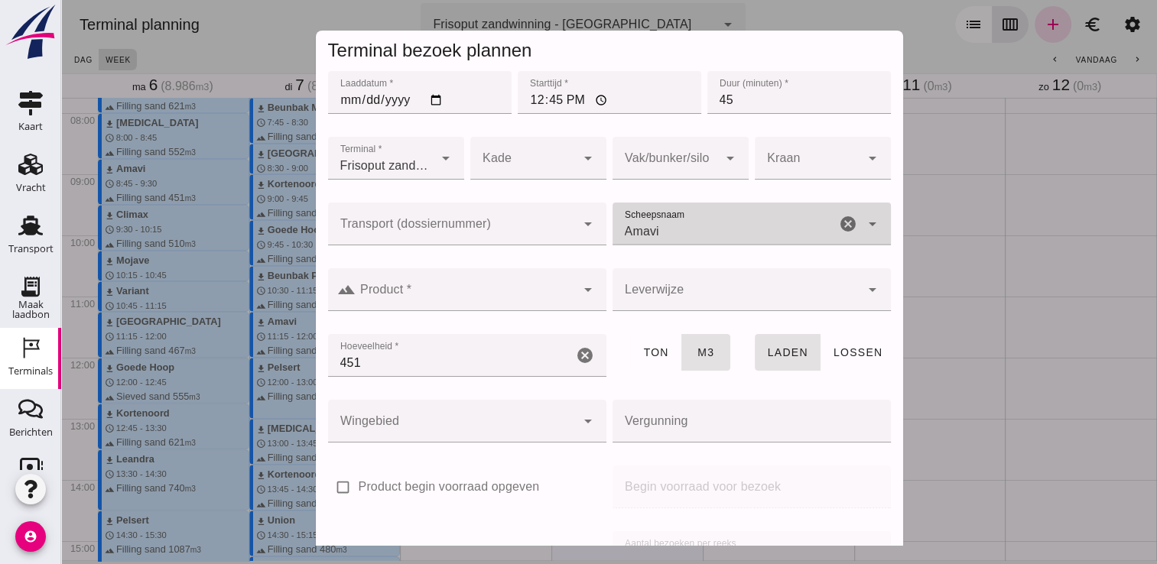
type input "Amavi"
click at [480, 288] on input "Product *" at bounding box center [466, 297] width 220 height 18
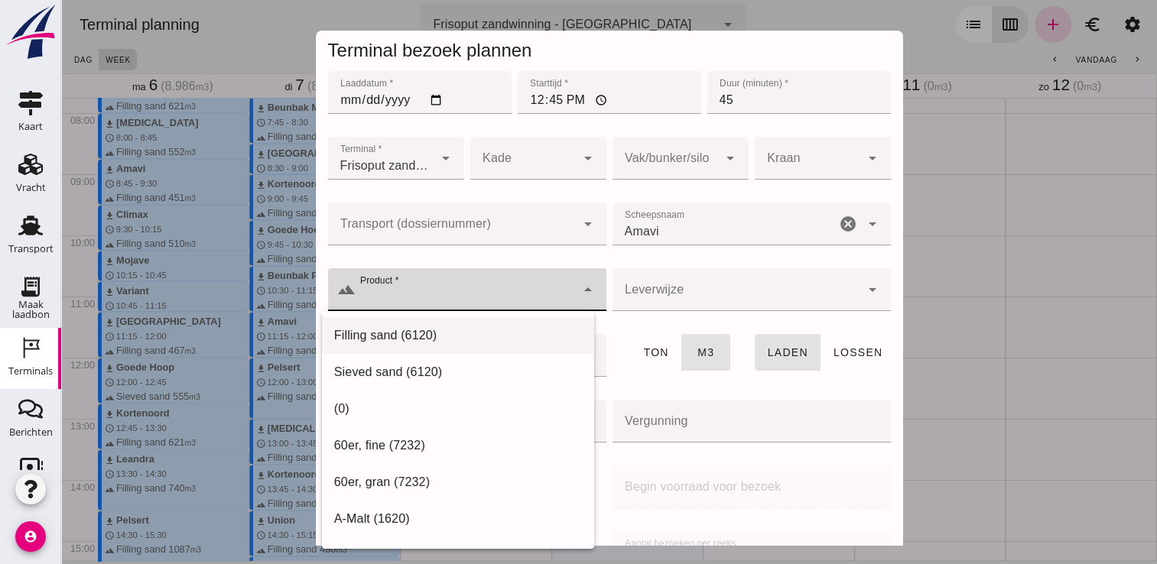
click at [482, 326] on div "Filling sand (6120)" at bounding box center [458, 335] width 272 height 37
type input "Filling sand (6120)"
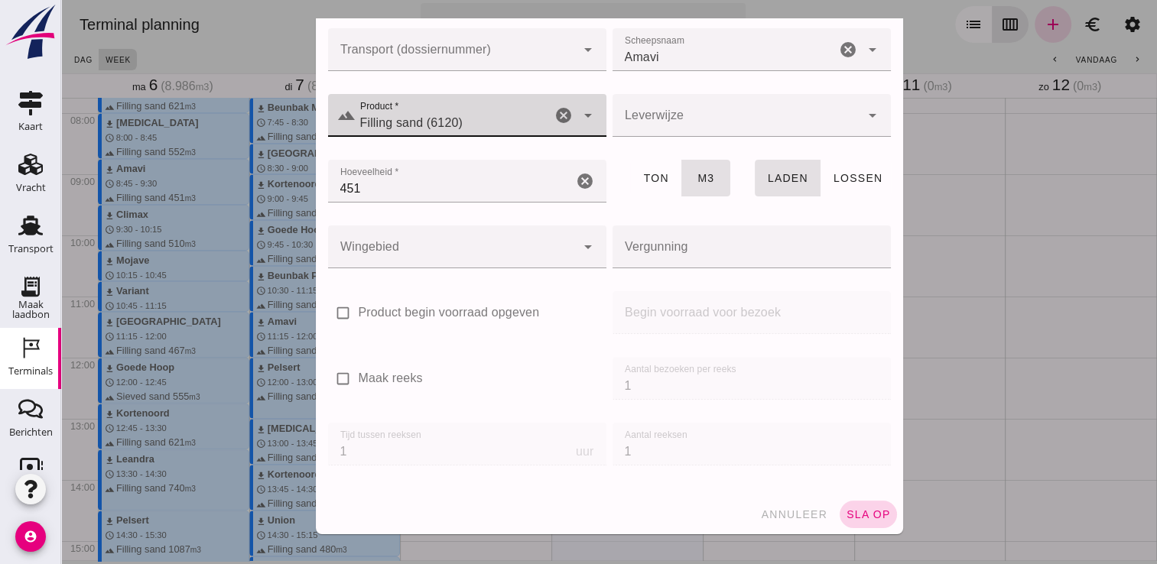
click at [872, 518] on span "sla op" at bounding box center [868, 514] width 45 height 12
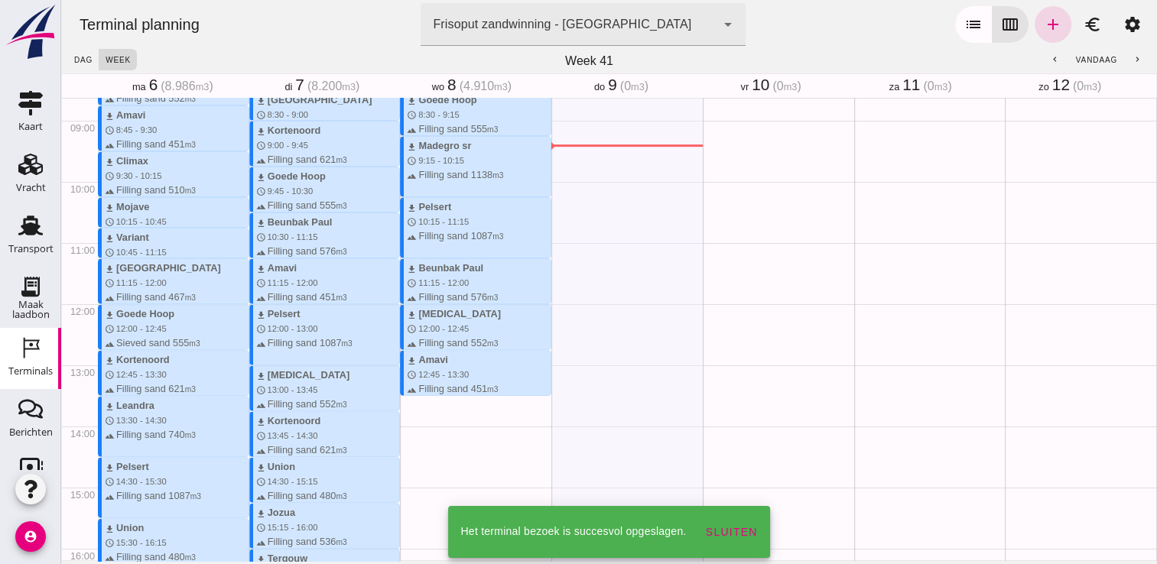
scroll to position [627, 0]
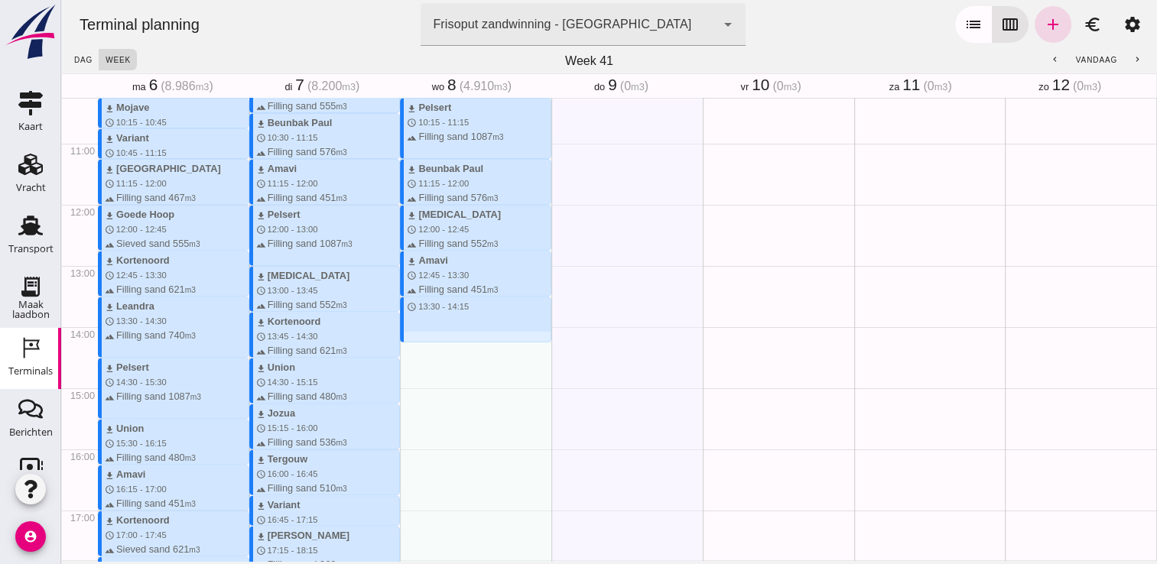
drag, startPoint x: 410, startPoint y: 298, endPoint x: 407, endPoint y: 341, distance: 42.9
click at [407, 341] on div "download Beunbak Marianne schedule 7:45 - 8:30 terrain Filling sand 551 m3 down…" at bounding box center [475, 204] width 151 height 1467
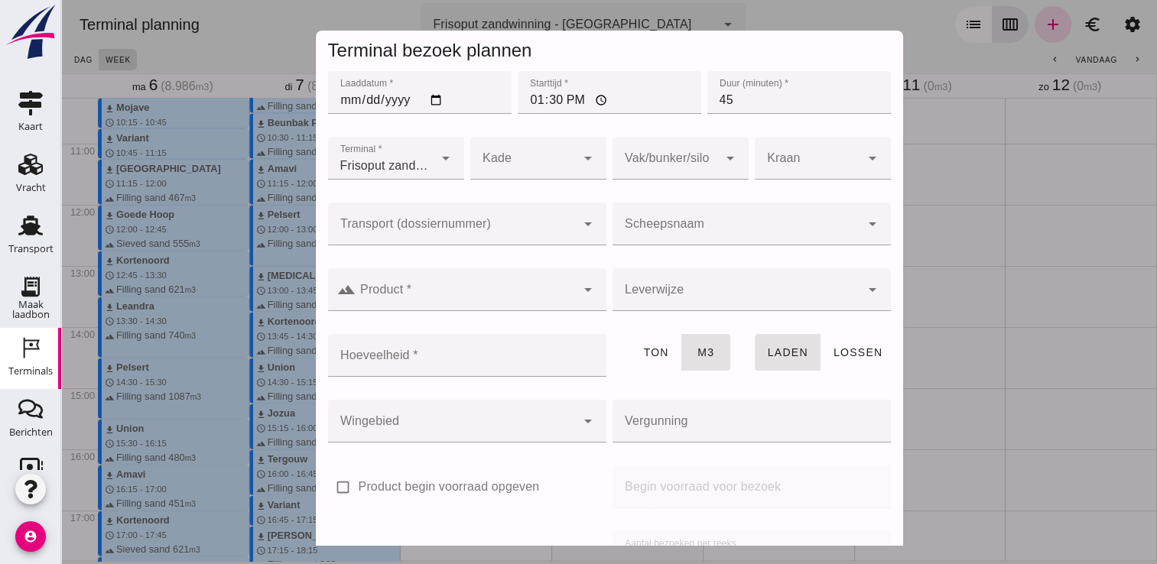
click at [654, 225] on input "Scheepsnaam" at bounding box center [736, 231] width 248 height 18
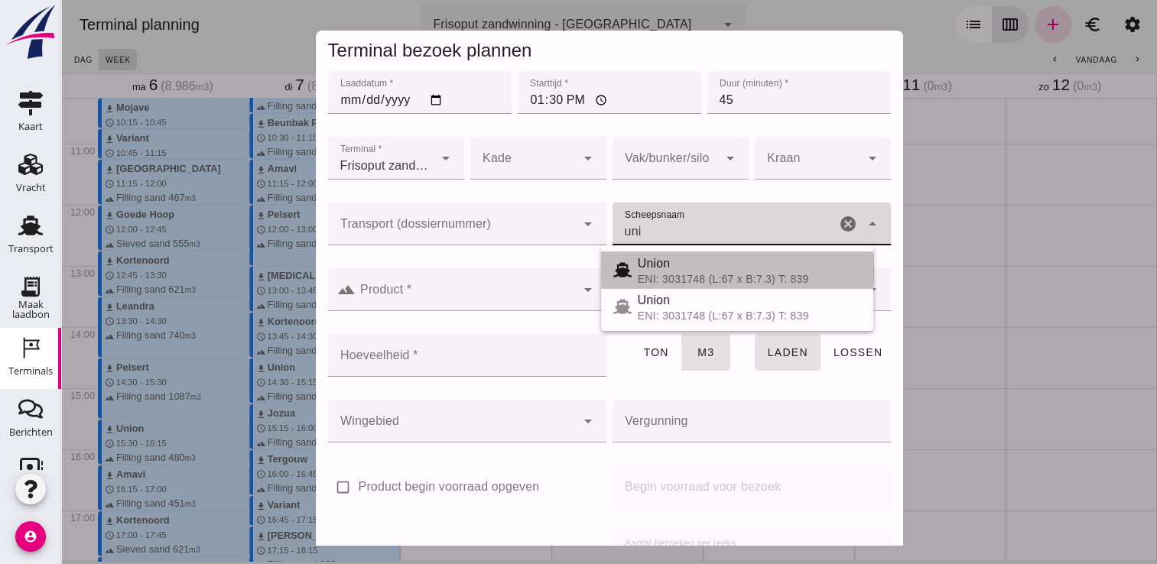
click at [662, 271] on div "Union" at bounding box center [749, 264] width 223 height 18
type input "Union"
type input "480"
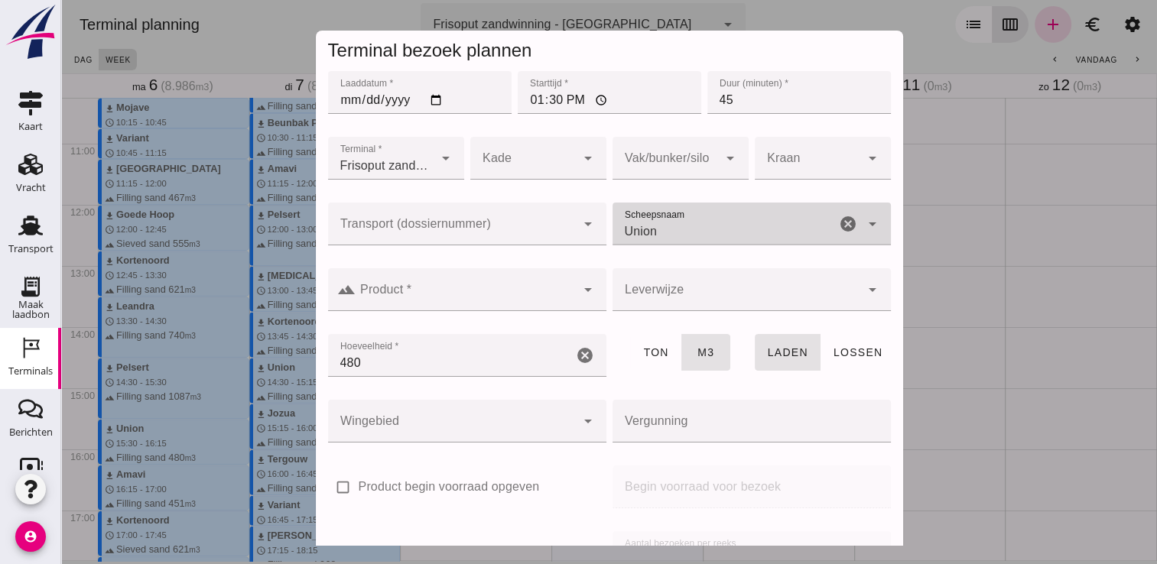
type input "Union"
click at [499, 287] on div at bounding box center [466, 289] width 220 height 43
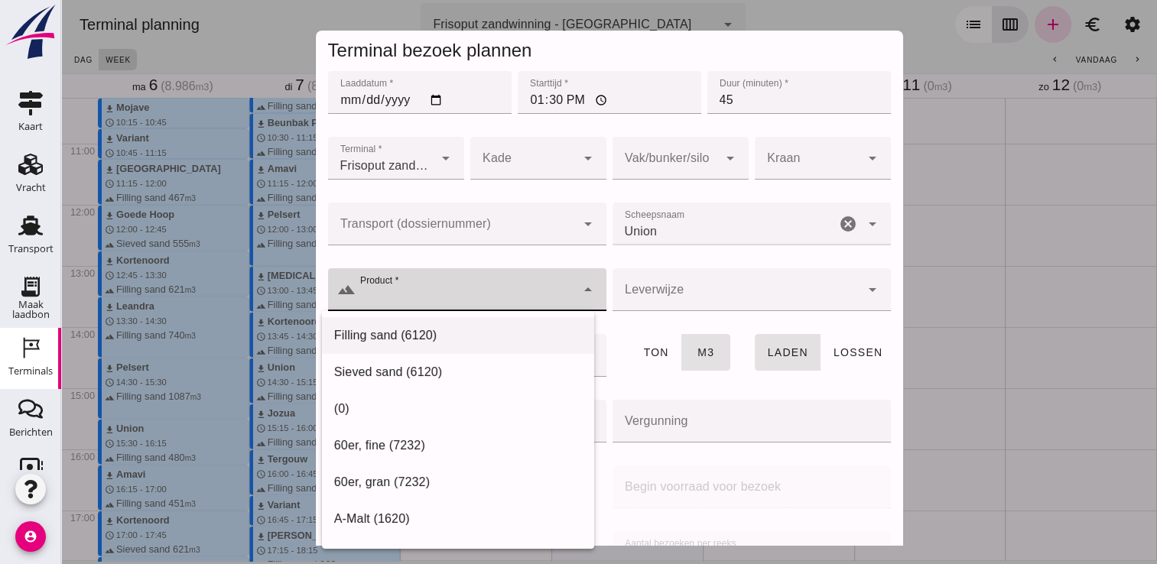
click at [423, 331] on div "Filling sand (6120)" at bounding box center [458, 335] width 248 height 18
type input "Filling sand (6120)"
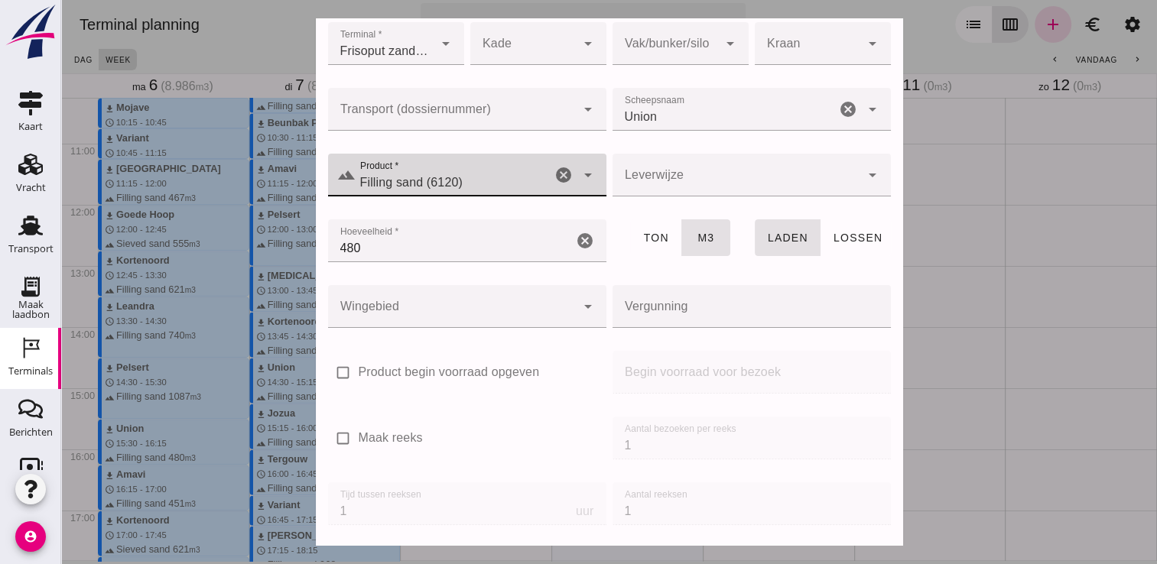
scroll to position [174, 0]
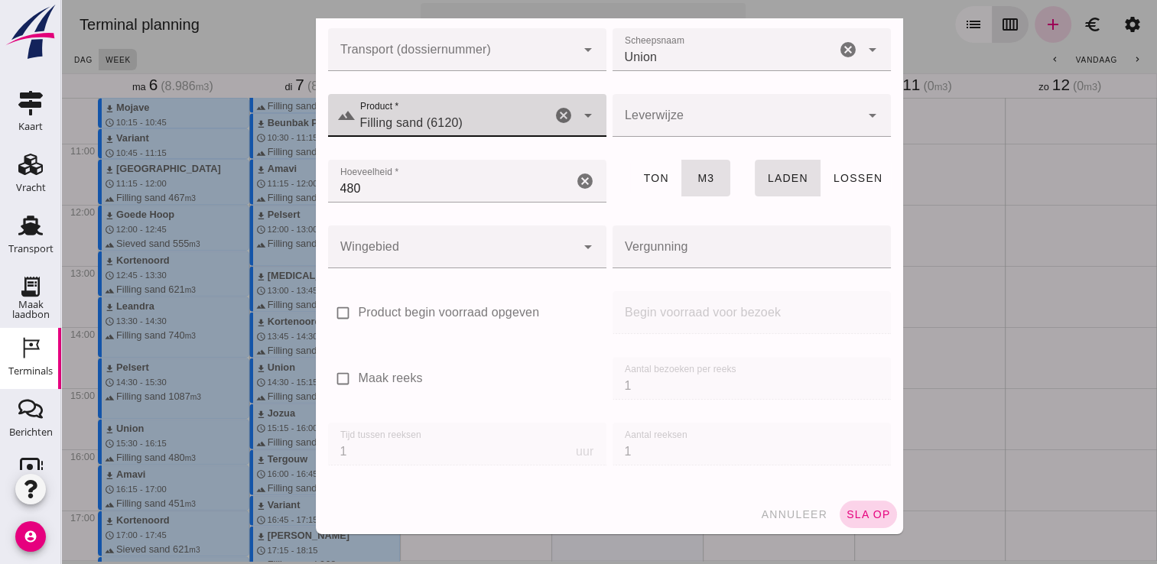
click at [839, 502] on button "sla op" at bounding box center [867, 515] width 57 height 28
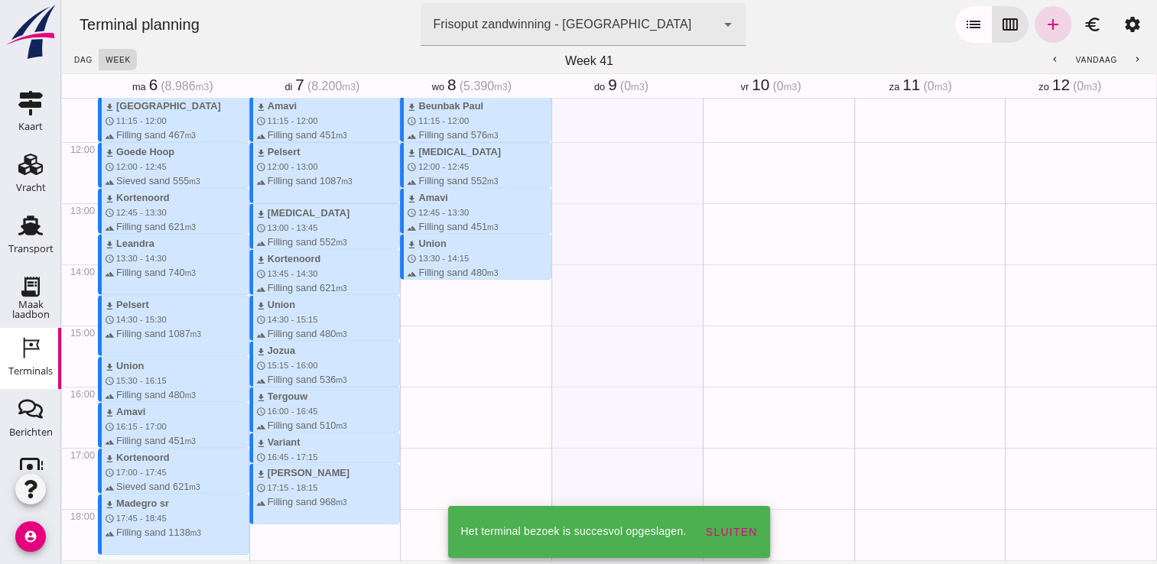
scroll to position [780, 0]
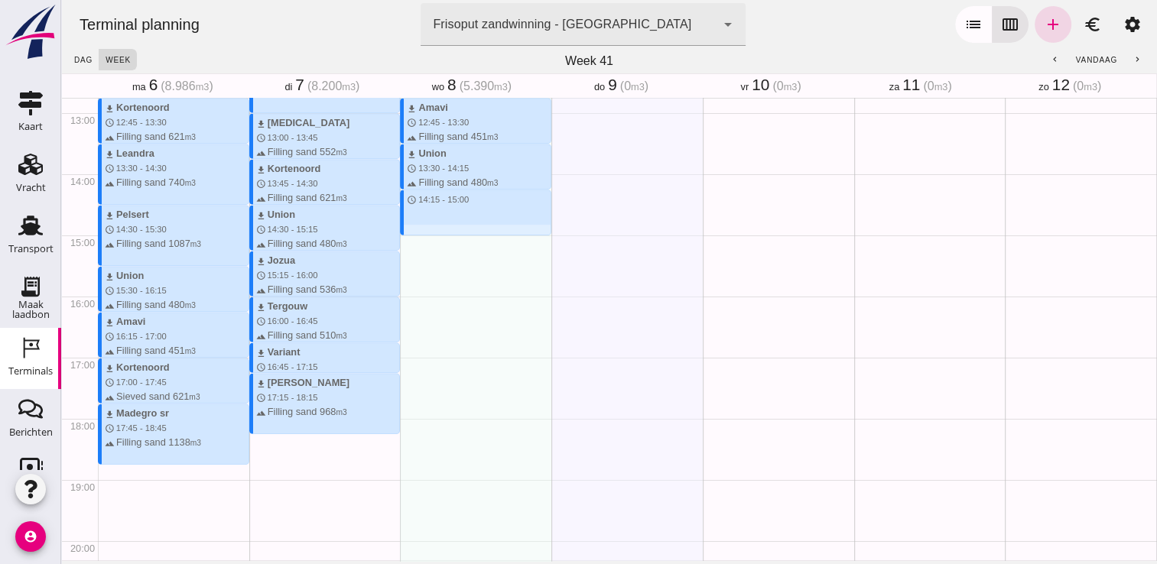
drag, startPoint x: 453, startPoint y: 196, endPoint x: 454, endPoint y: 228, distance: 31.4
click at [454, 228] on div "download Beunbak Marianne schedule 7:45 - 8:30 terrain Filling sand 551 m3 down…" at bounding box center [475, 51] width 151 height 1467
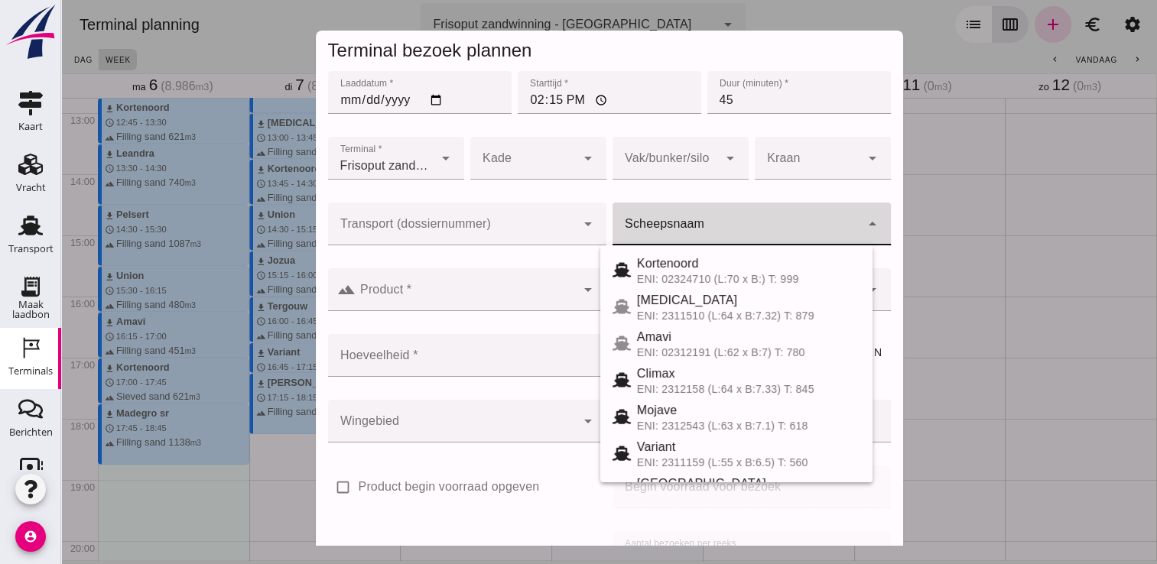
click at [704, 212] on div at bounding box center [736, 224] width 248 height 43
click at [674, 270] on span "Kortenoord" at bounding box center [668, 263] width 62 height 13
type input "Kortenoord"
type input "621"
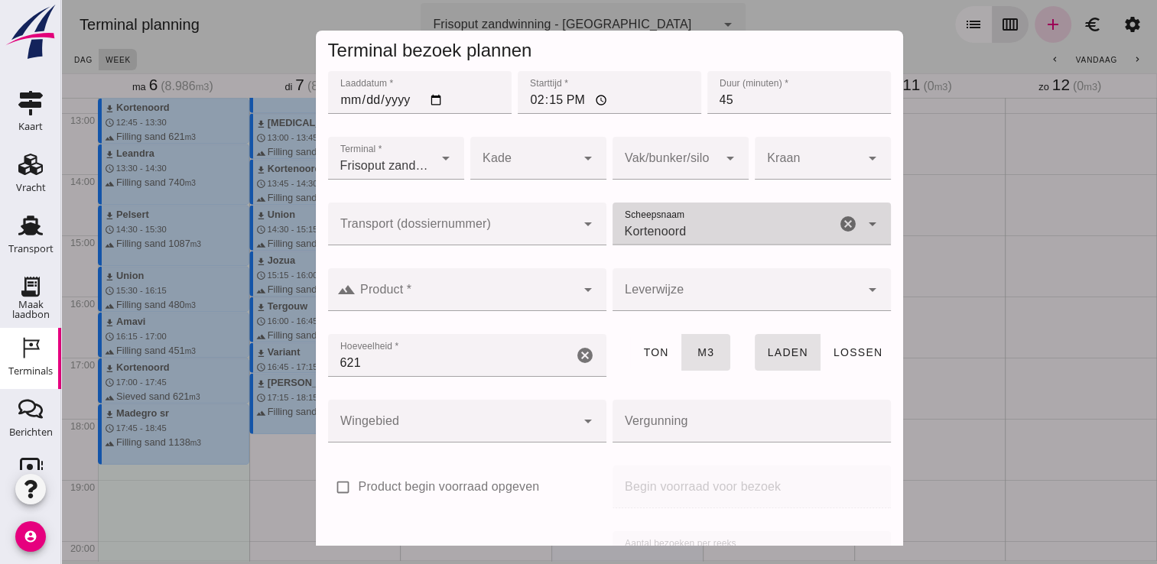
click at [470, 292] on input "Product *" at bounding box center [466, 297] width 220 height 18
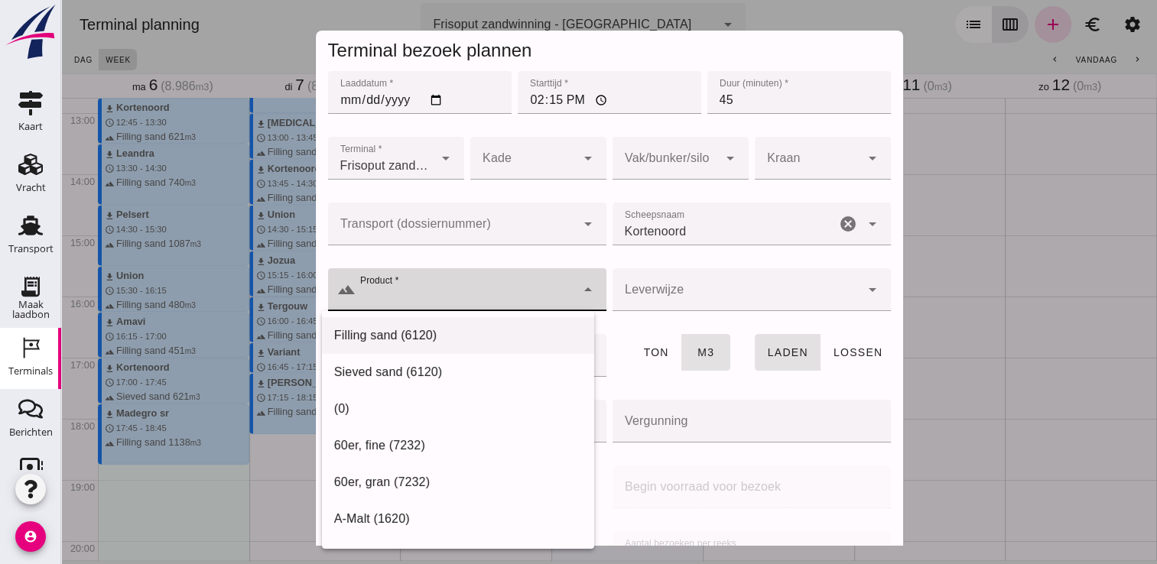
click at [330, 337] on div "Filling sand (6120)" at bounding box center [458, 335] width 272 height 37
type input "Filling sand (6120)"
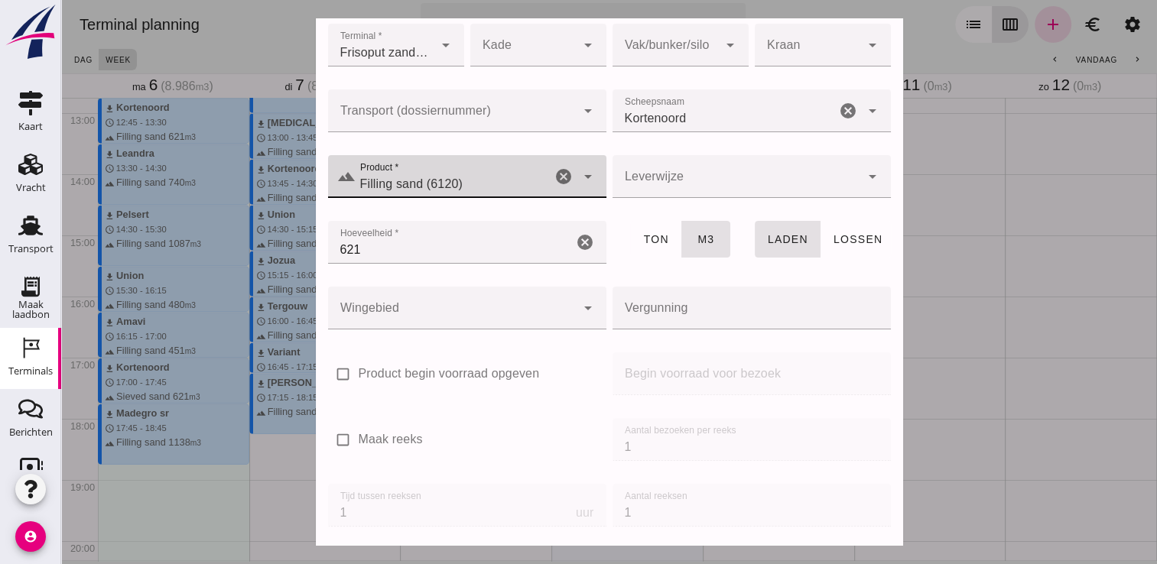
scroll to position [174, 0]
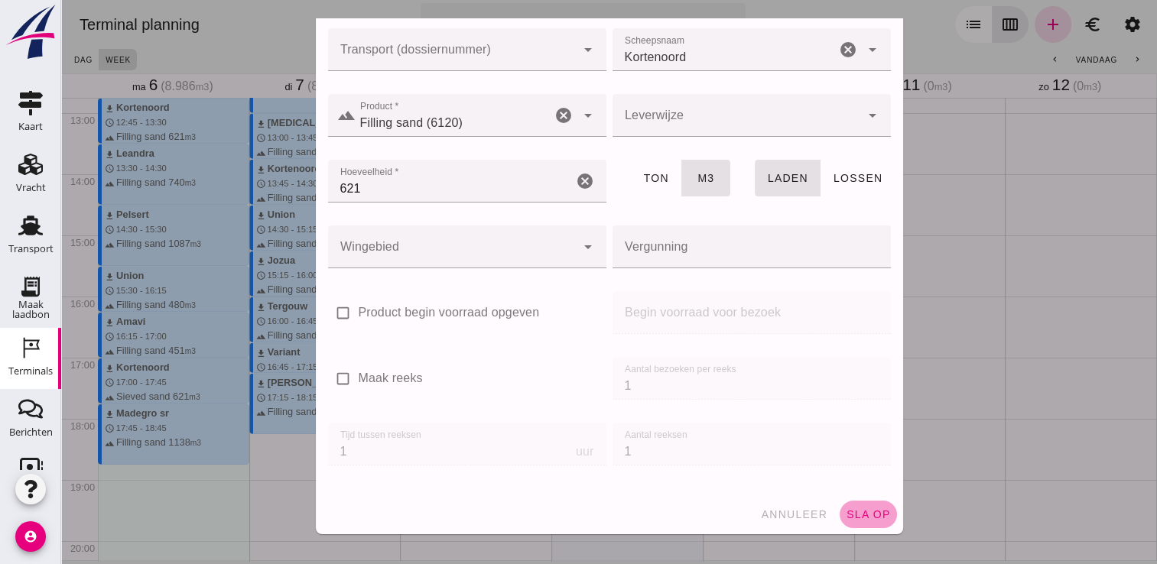
click at [865, 524] on button "sla op" at bounding box center [867, 515] width 57 height 28
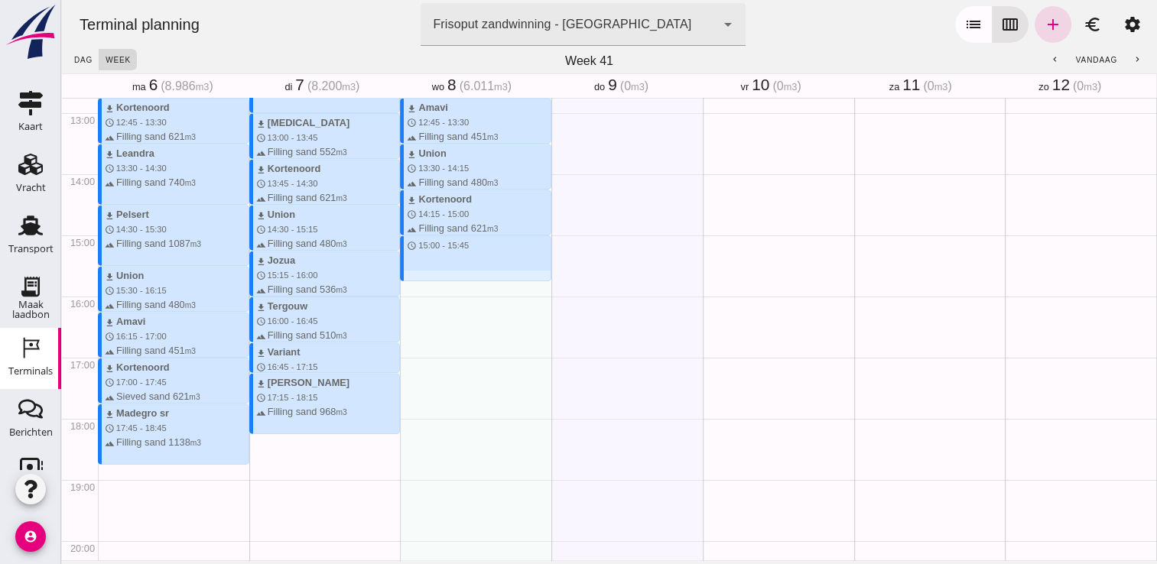
drag, startPoint x: 421, startPoint y: 242, endPoint x: 422, endPoint y: 280, distance: 38.3
click at [422, 280] on div "download Beunbak Marianne schedule 7:45 - 8:30 terrain Filling sand 551 m3 down…" at bounding box center [475, 51] width 151 height 1467
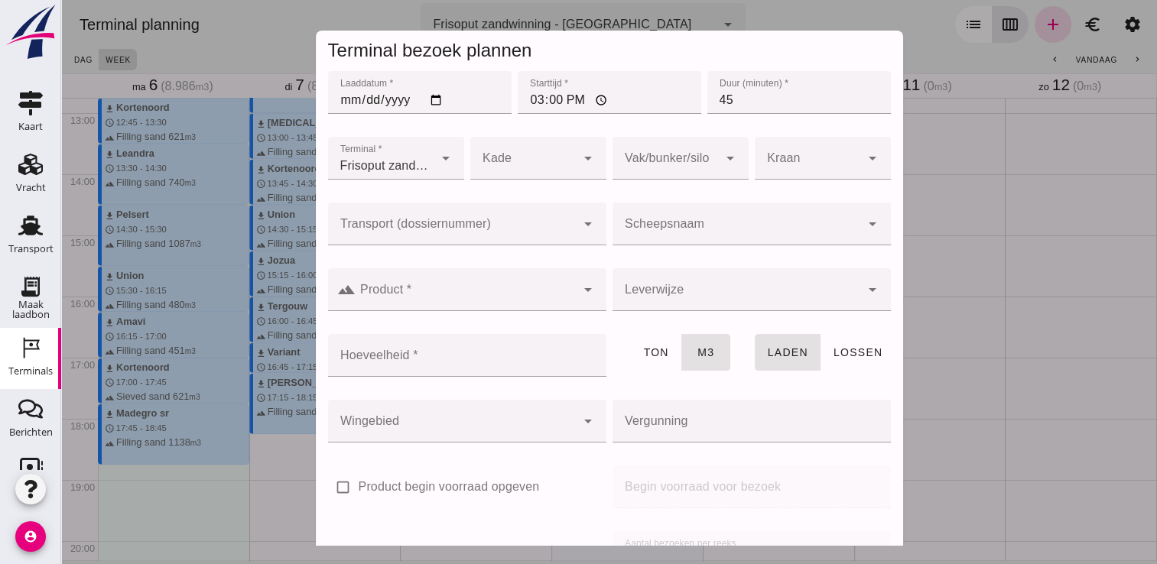
click at [719, 216] on div at bounding box center [736, 224] width 248 height 43
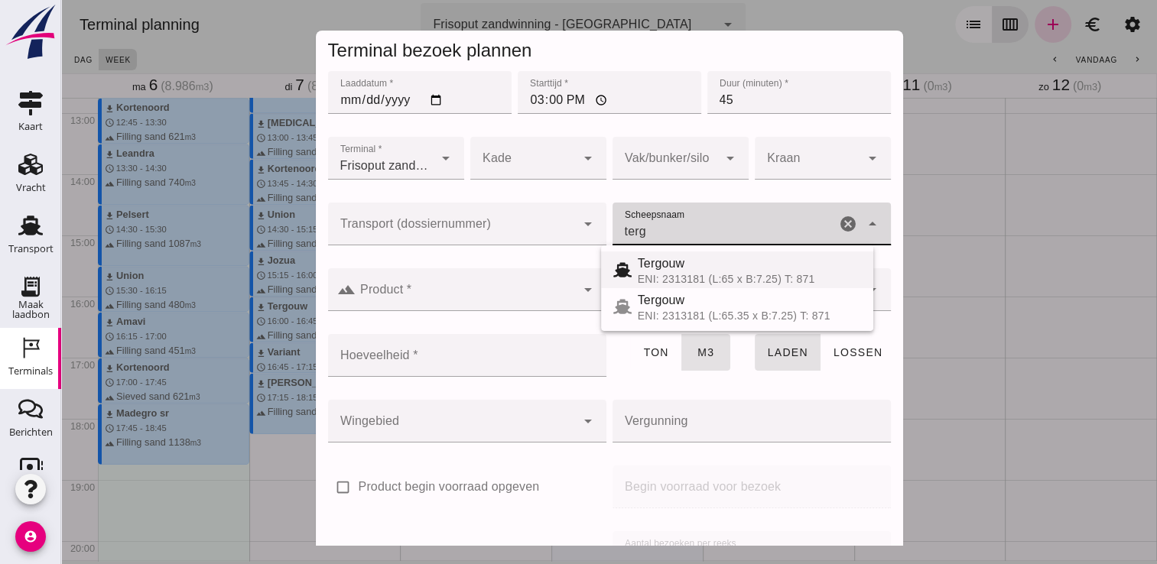
click at [706, 273] on div "Tergouw ENI: 2313181 (L:65 x B:7.25) T: 871" at bounding box center [749, 270] width 223 height 31
type input "Tergouw"
type input "510"
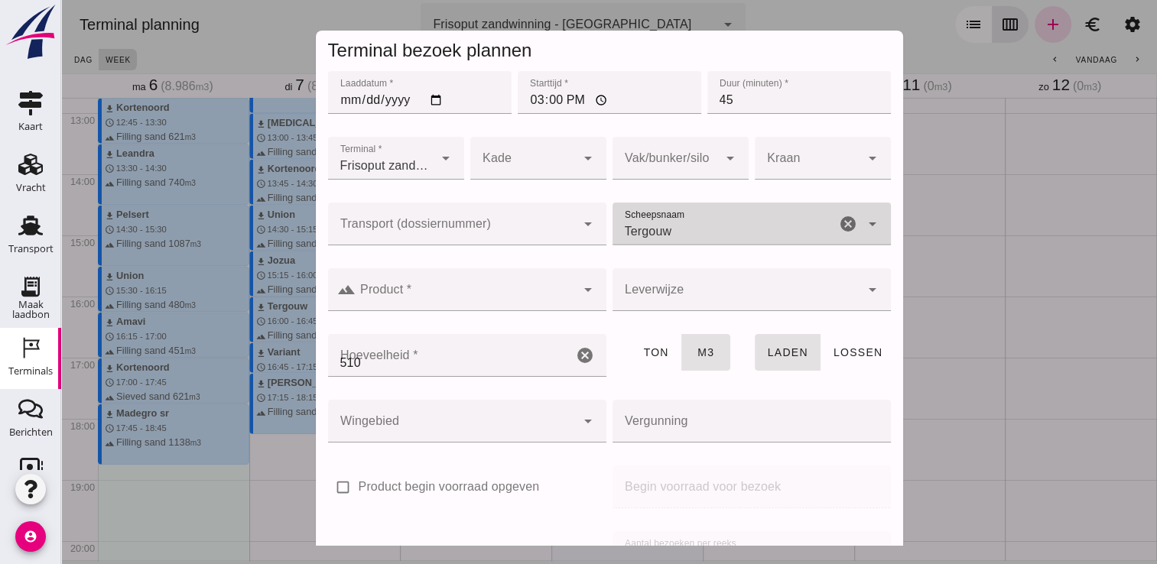
type input "Tergouw"
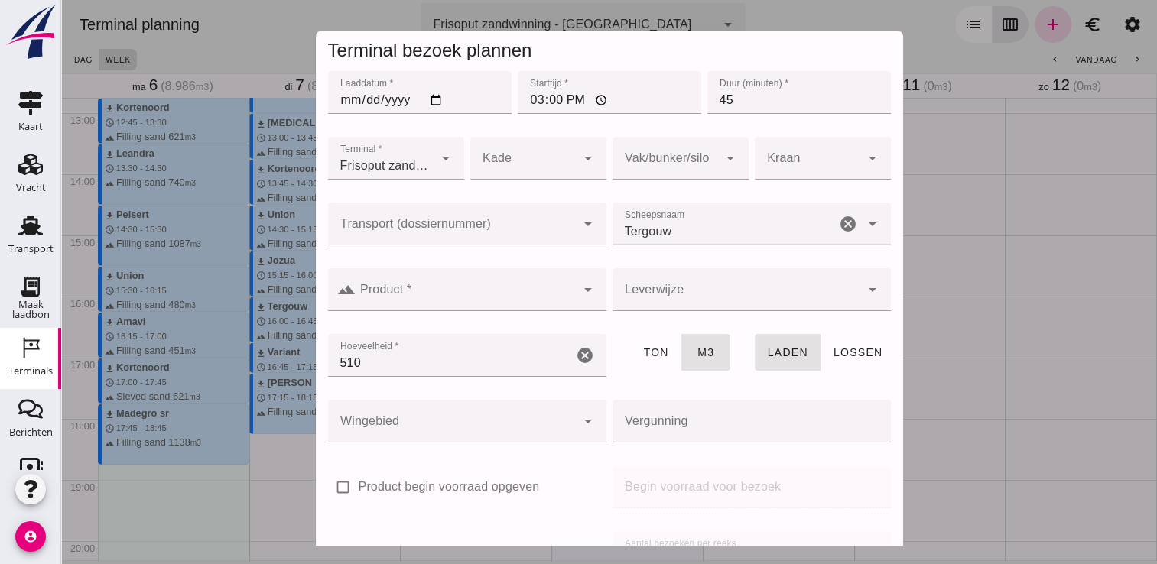
drag, startPoint x: 599, startPoint y: 289, endPoint x: 583, endPoint y: 310, distance: 26.8
click at [609, 290] on div "Leverwijze Leverwijze cancel arrow_drop_down" at bounding box center [751, 298] width 284 height 66
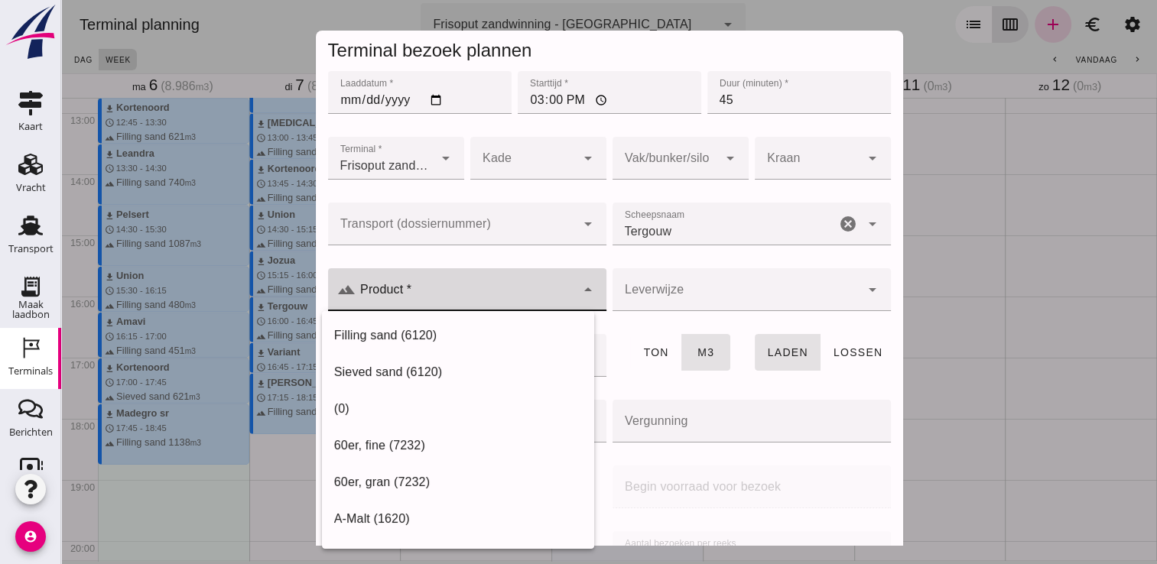
click at [534, 293] on input "Product *" at bounding box center [466, 297] width 220 height 18
click at [490, 341] on div "Filling sand (6120)" at bounding box center [458, 335] width 248 height 18
type input "Filling sand (6120)"
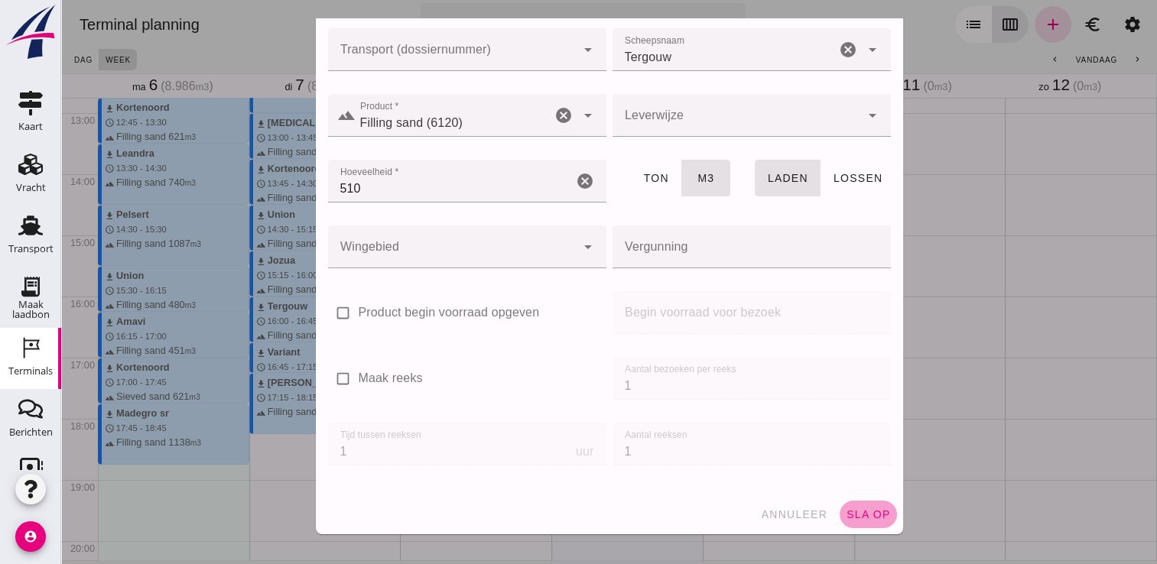
click at [856, 514] on span "sla op" at bounding box center [868, 514] width 45 height 12
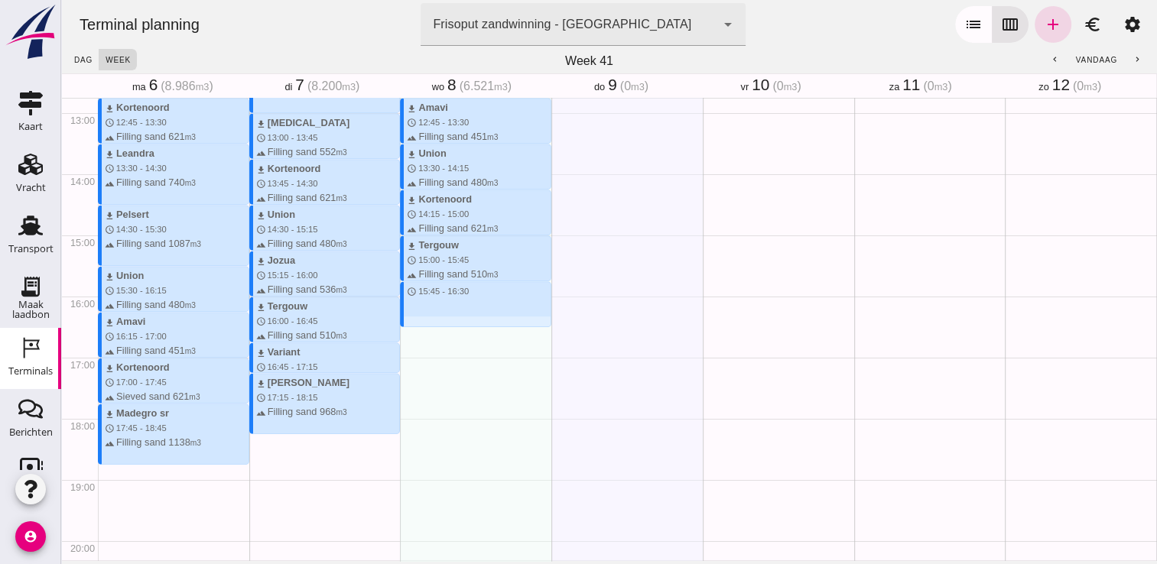
drag, startPoint x: 427, startPoint y: 287, endPoint x: 428, endPoint y: 326, distance: 39.8
click at [428, 326] on div "download Beunbak Marianne schedule 7:45 - 8:30 terrain Filling sand 551 m3 down…" at bounding box center [475, 51] width 151 height 1467
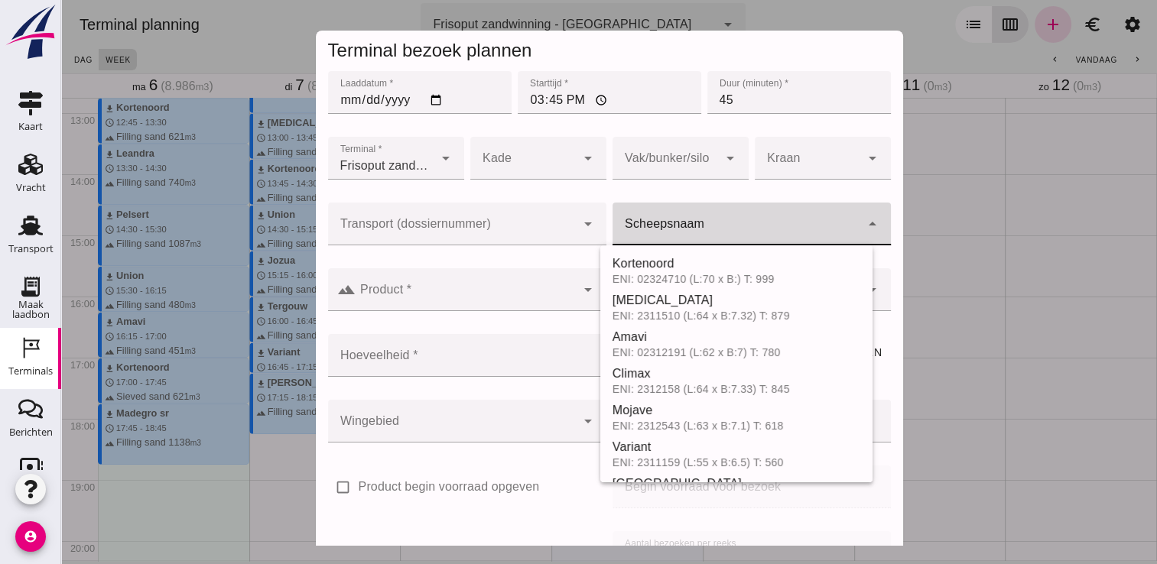
click at [722, 232] on input "Scheepsnaam" at bounding box center [736, 231] width 248 height 18
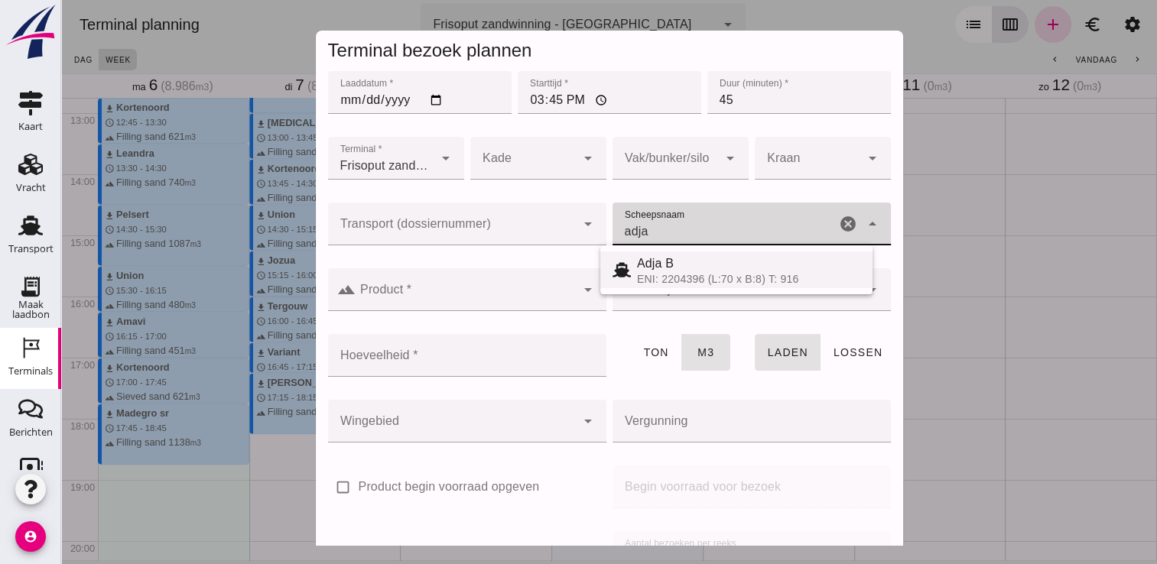
click at [661, 257] on span "Adja B" at bounding box center [655, 263] width 37 height 13
type input "Adja B"
type input "541"
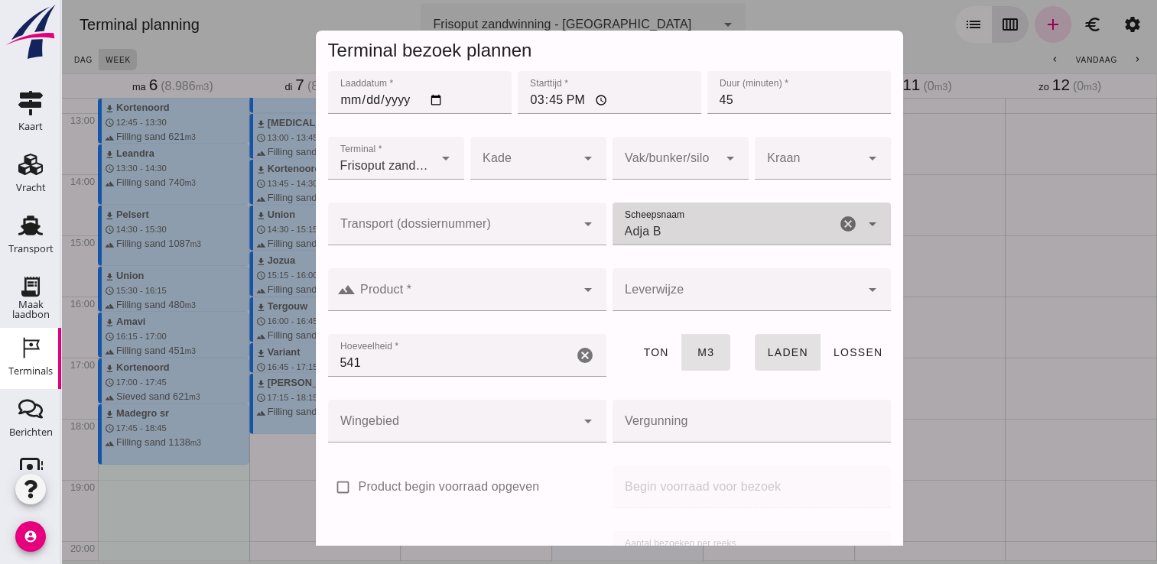
type input "Adja B"
click at [453, 267] on div "landscape Product * Product * cancel arrow_drop_down" at bounding box center [467, 298] width 284 height 66
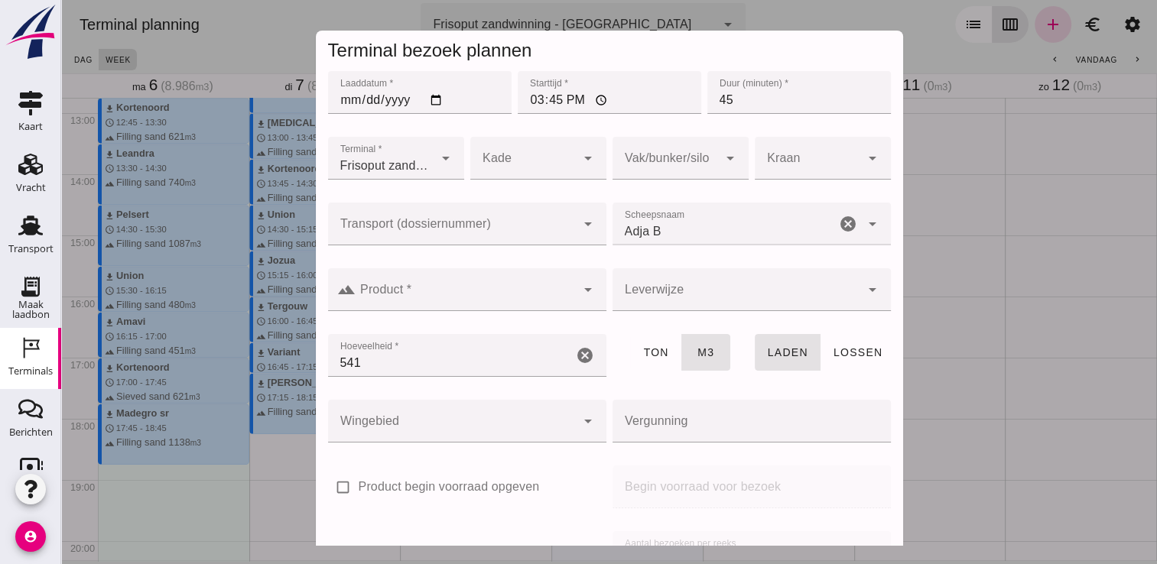
click at [411, 298] on input "Product *" at bounding box center [466, 297] width 220 height 18
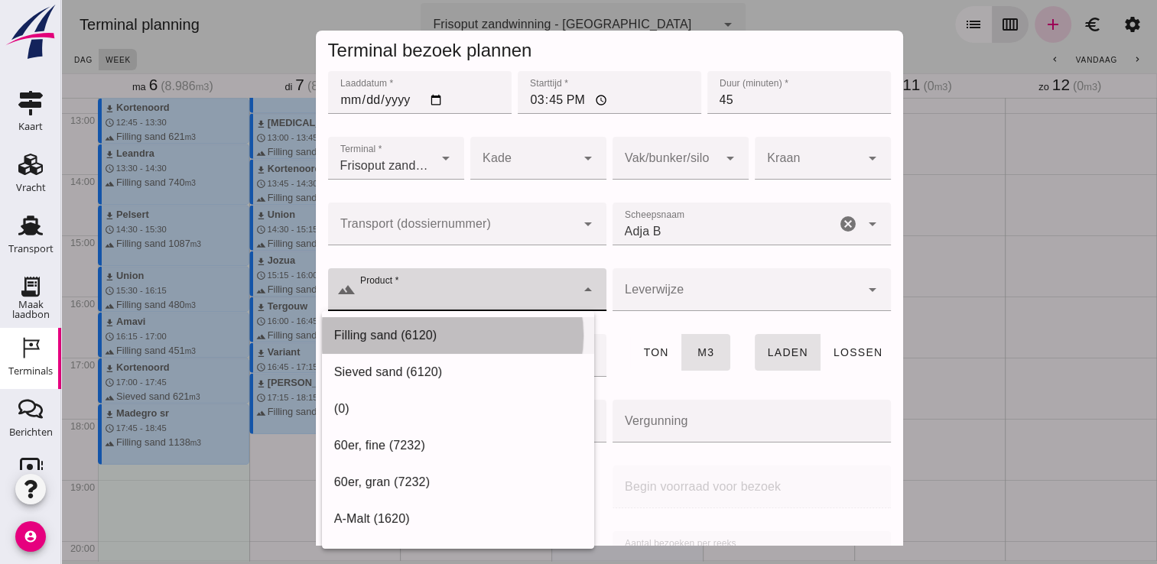
click at [409, 336] on div "Filling sand (6120)" at bounding box center [458, 335] width 248 height 18
type input "Filling sand (6120)"
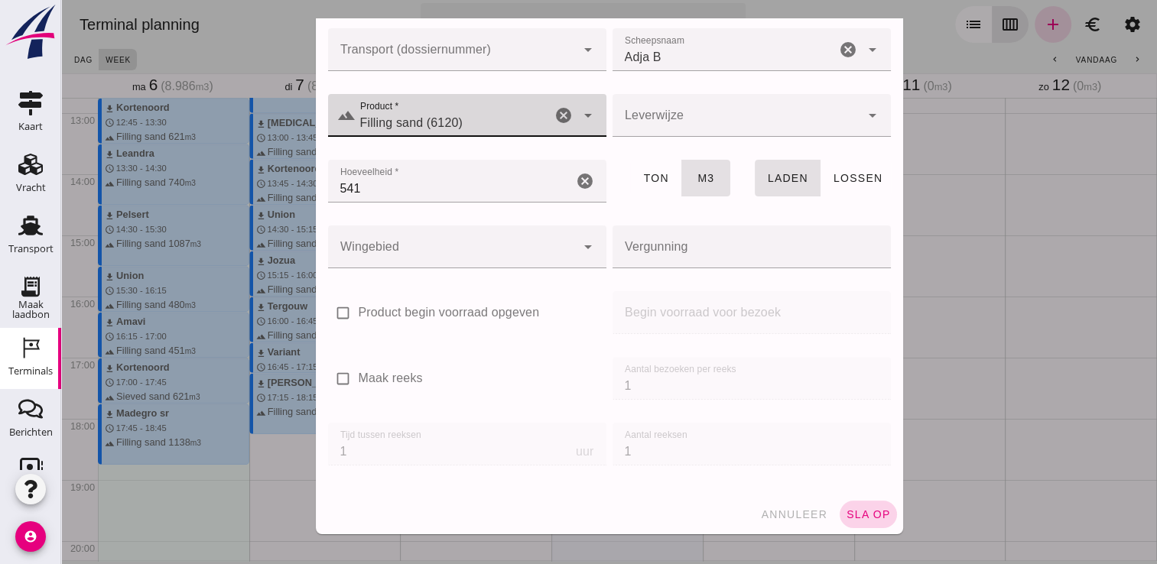
click at [856, 521] on button "sla op" at bounding box center [867, 515] width 57 height 28
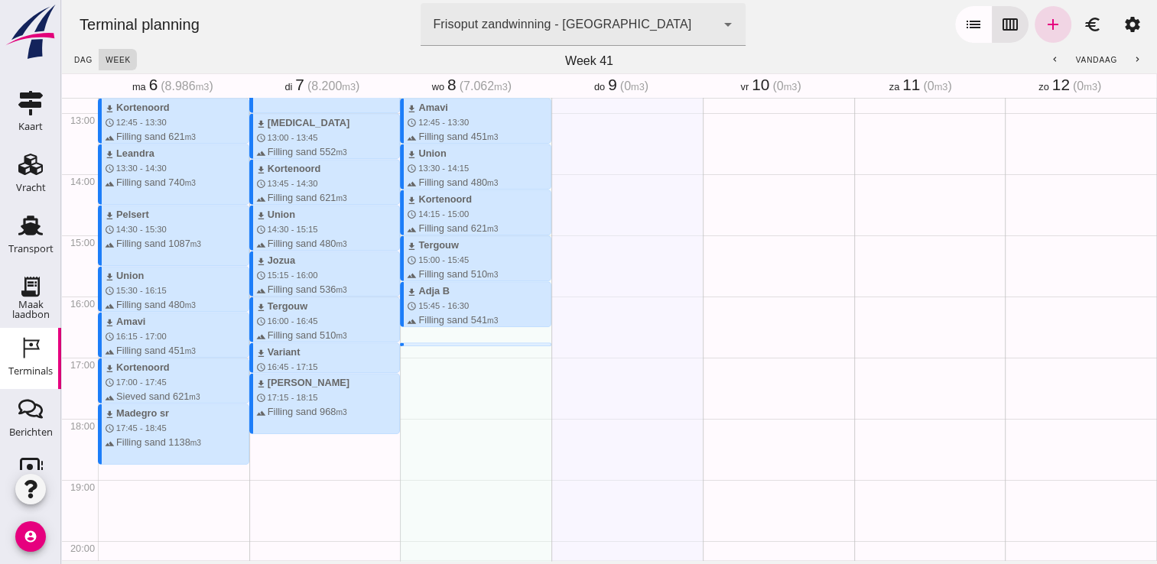
drag, startPoint x: 464, startPoint y: 335, endPoint x: 465, endPoint y: 349, distance: 14.5
click at [465, 349] on div "download Beunbak Marianne schedule 7:45 - 8:30 terrain Filling sand 551 m3 down…" at bounding box center [475, 51] width 151 height 1467
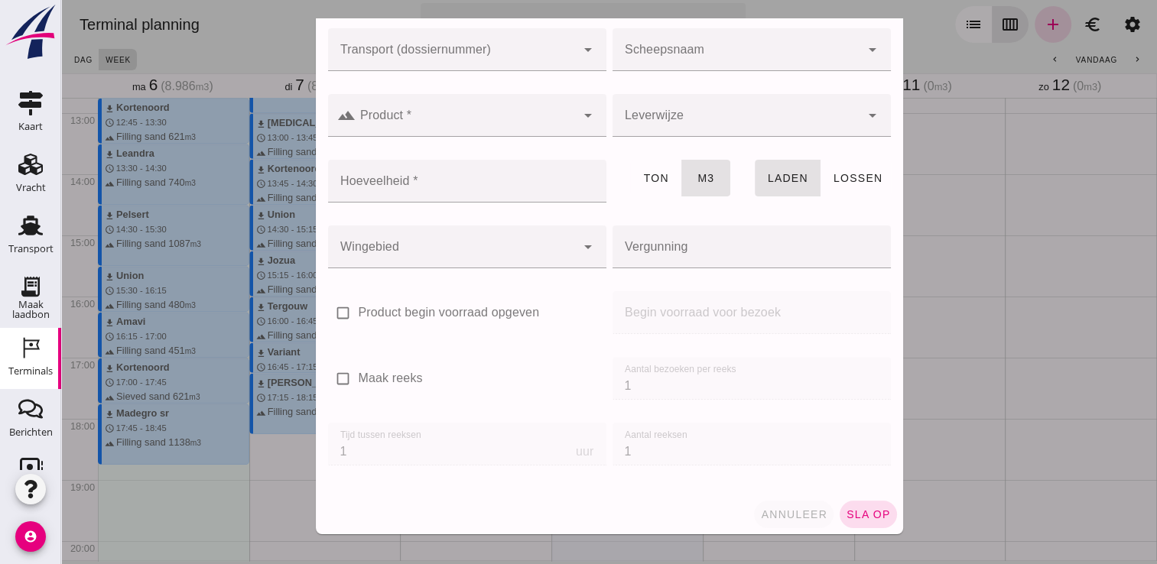
click at [765, 516] on span "annuleer" at bounding box center [793, 514] width 67 height 12
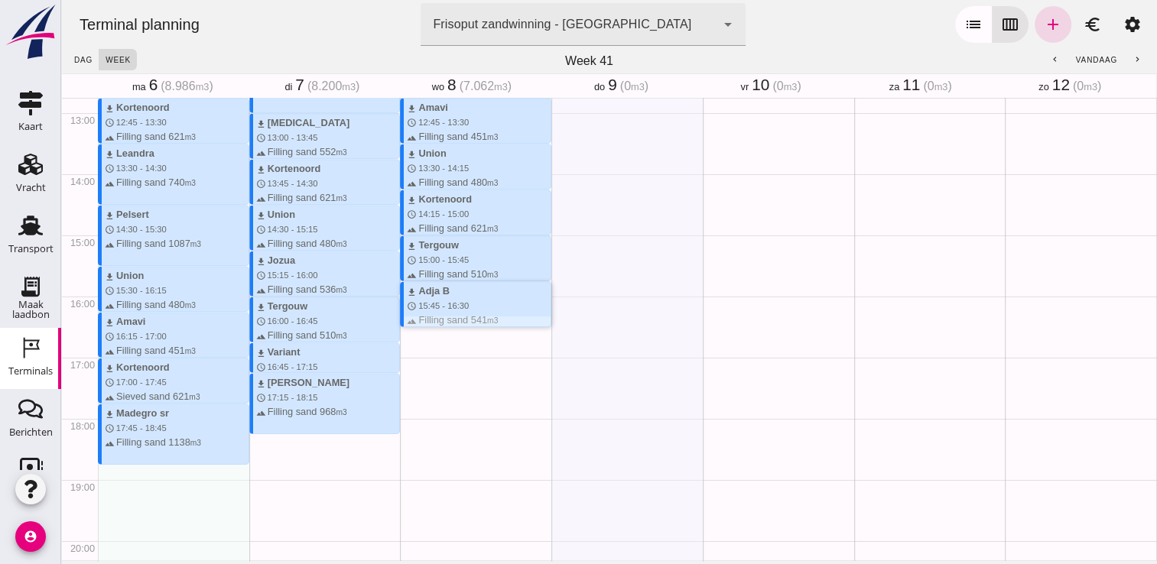
click at [434, 326] on div at bounding box center [477, 322] width 147 height 10
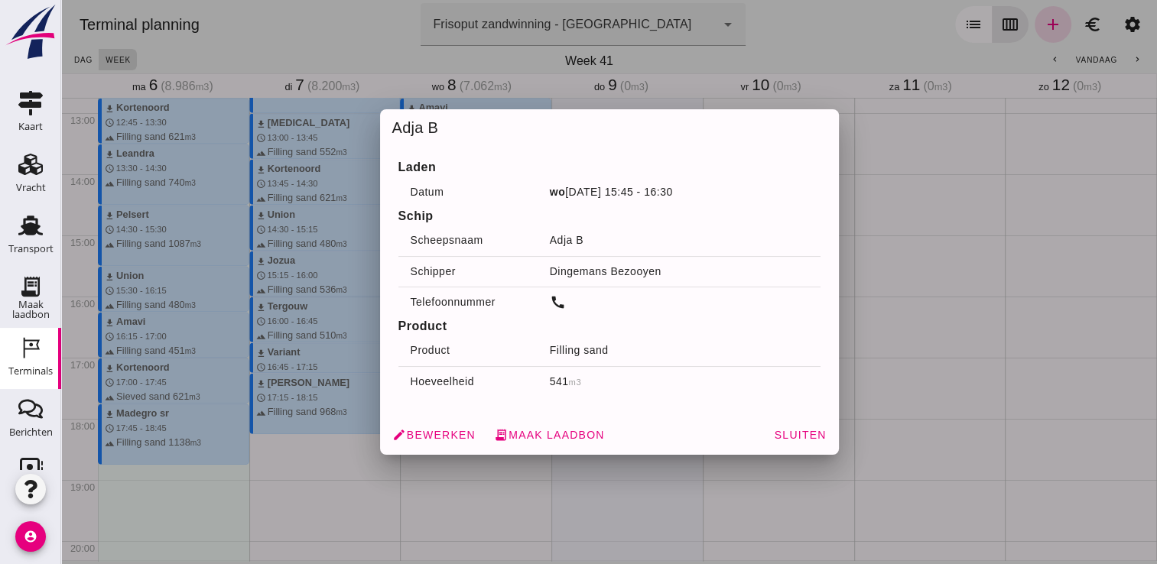
click at [791, 436] on span "Sluiten" at bounding box center [799, 435] width 53 height 12
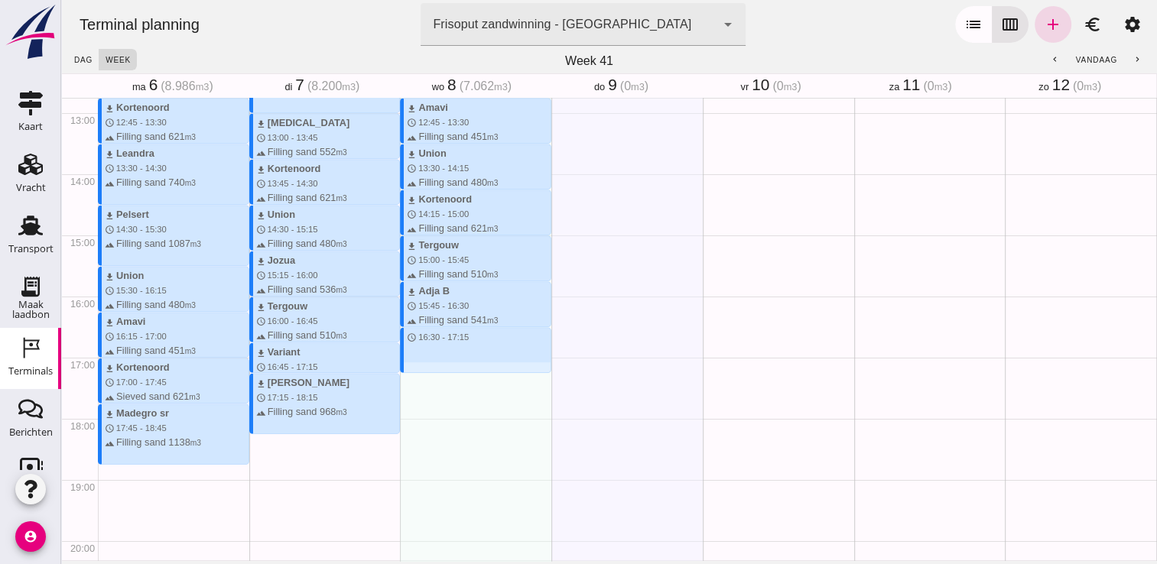
drag, startPoint x: 470, startPoint y: 330, endPoint x: 468, endPoint y: 369, distance: 39.1
click at [468, 369] on div "download Beunbak Marianne schedule 7:45 - 8:30 terrain Filling sand 551 m3 down…" at bounding box center [475, 51] width 151 height 1467
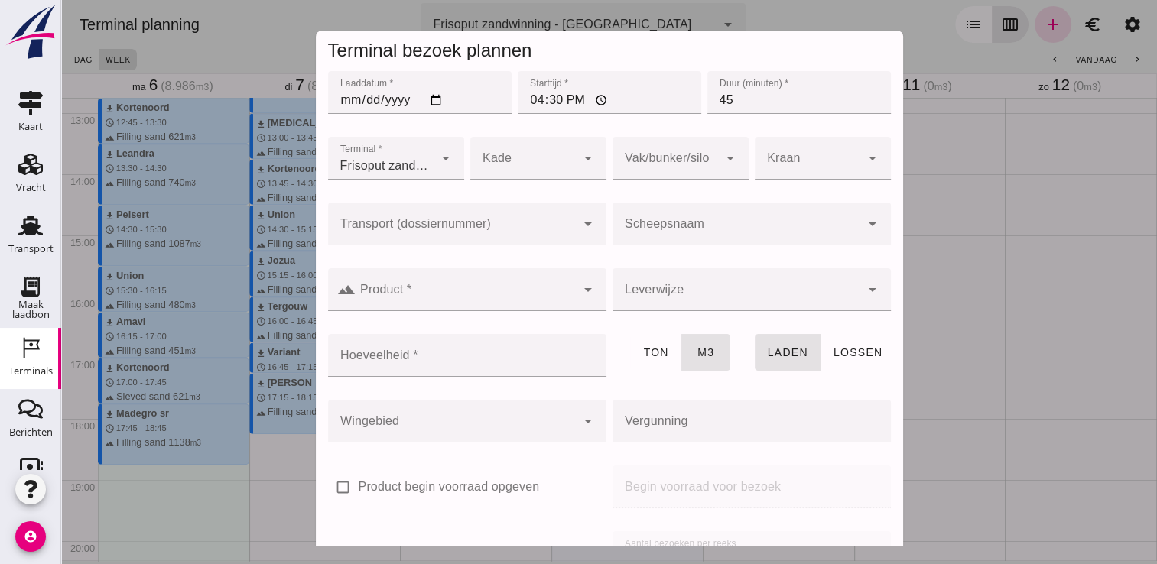
click at [685, 232] on input "Scheepsnaam" at bounding box center [736, 231] width 248 height 18
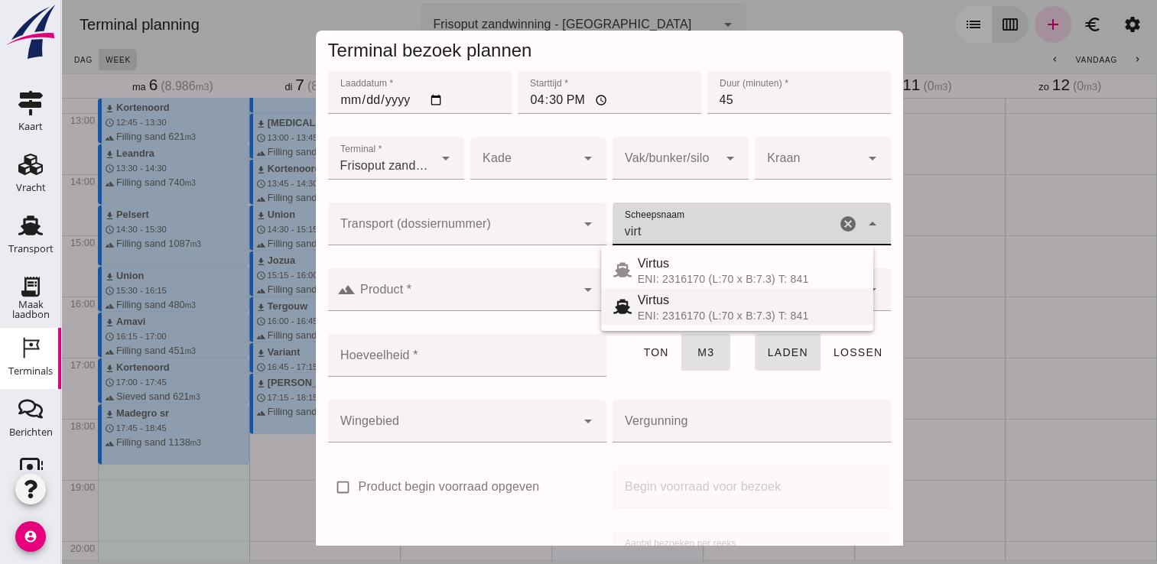
click at [732, 296] on div "Virtus" at bounding box center [749, 300] width 223 height 18
type input "Virtus"
type input "523"
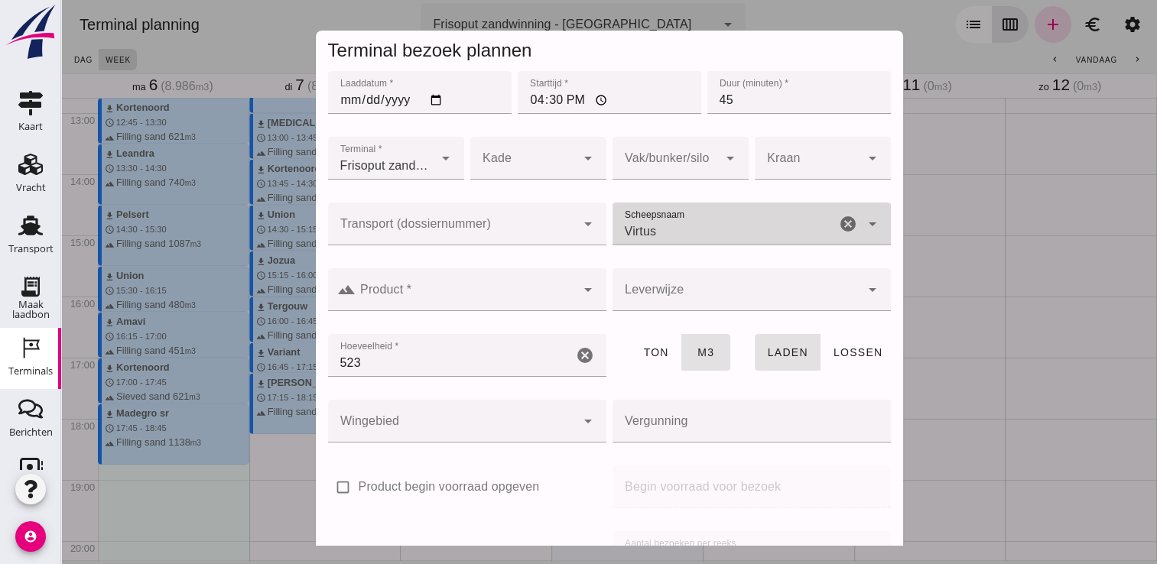
type input "Virtus"
click at [397, 301] on input "Product *" at bounding box center [466, 297] width 220 height 18
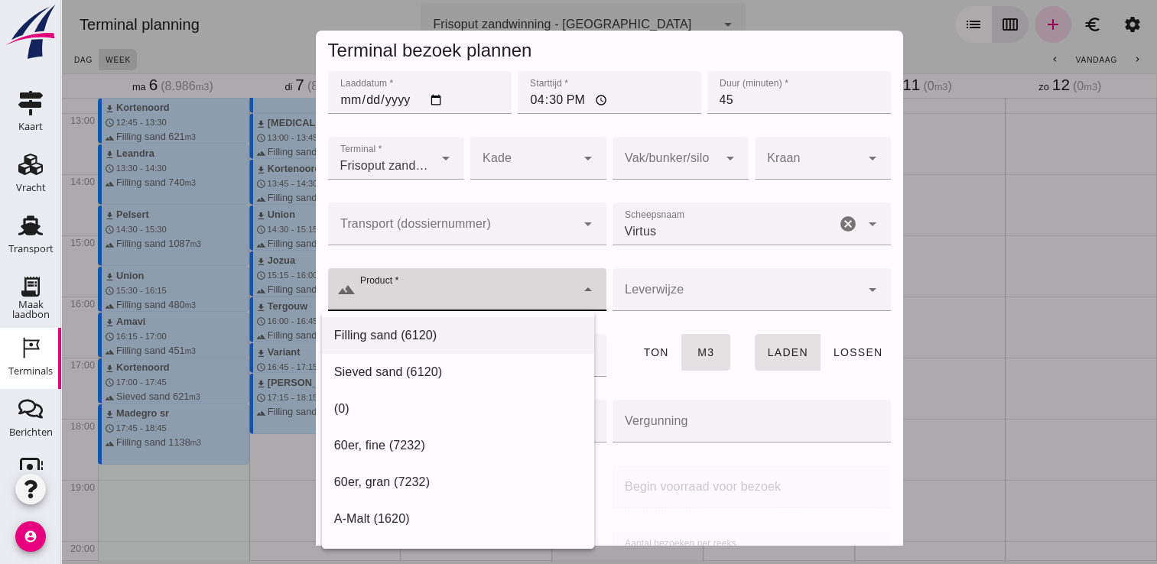
click at [398, 331] on div "Filling sand (6120)" at bounding box center [458, 335] width 248 height 18
type input "Filling sand (6120)"
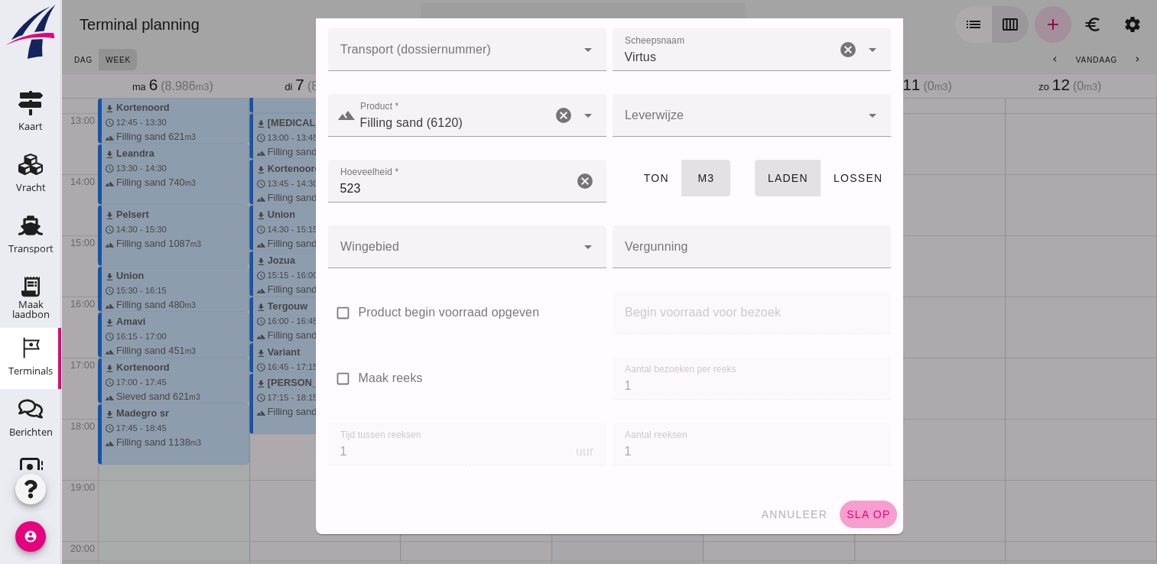
click at [862, 508] on span "sla op" at bounding box center [868, 514] width 45 height 12
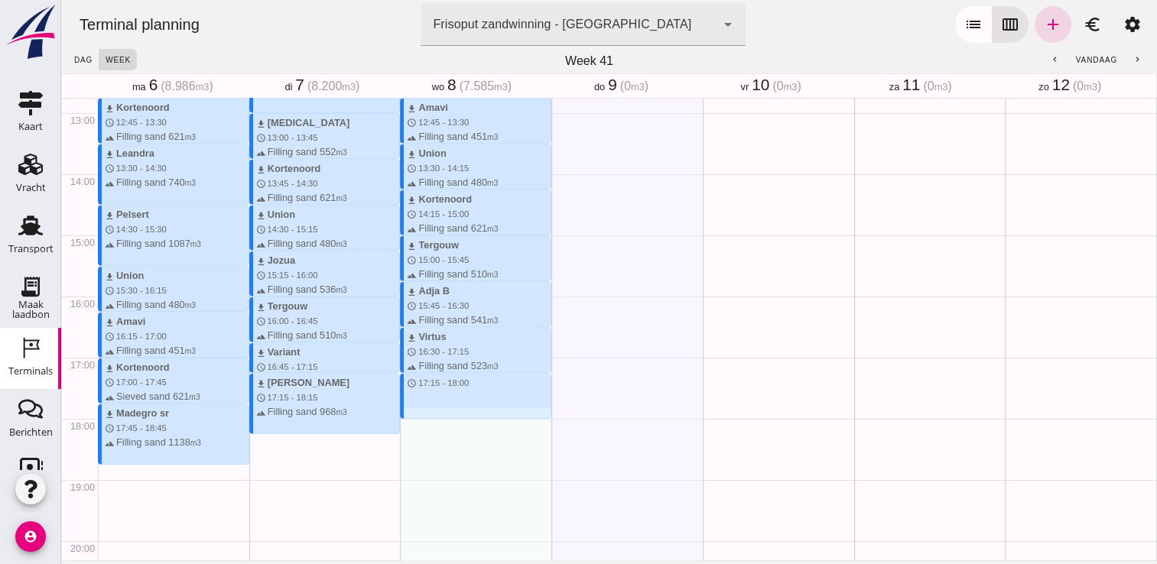
drag, startPoint x: 469, startPoint y: 377, endPoint x: 473, endPoint y: 414, distance: 37.7
click at [473, 414] on div "download Beunbak Marianne schedule 7:45 - 8:30 terrain Filling sand 551 m3 down…" at bounding box center [475, 51] width 151 height 1467
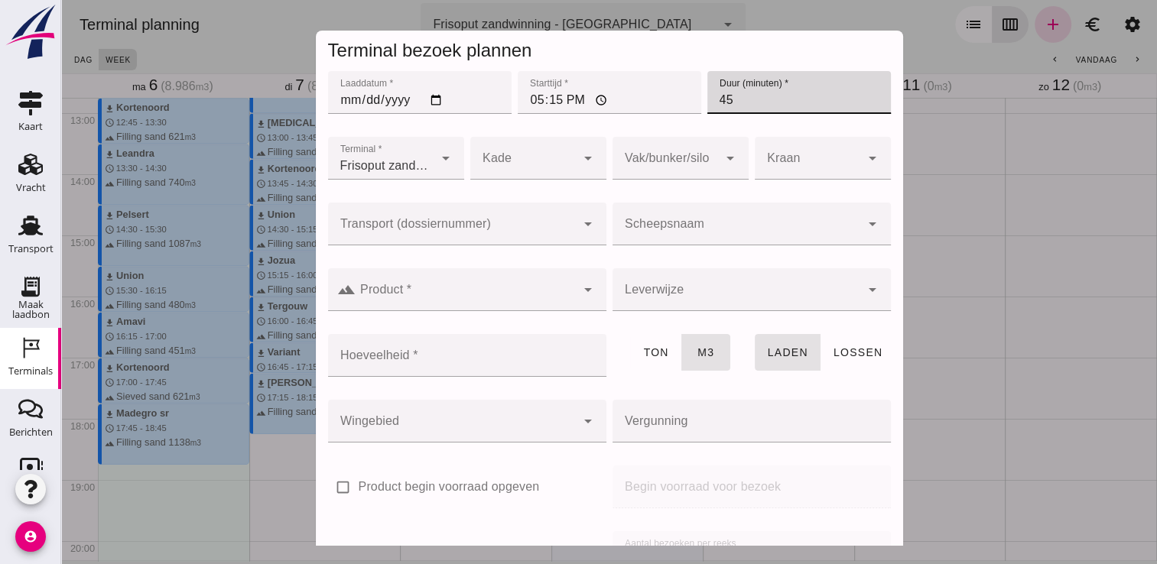
drag, startPoint x: 734, startPoint y: 97, endPoint x: 664, endPoint y: 102, distance: 69.7
click at [664, 100] on div "Laaddatum * Laaddatum * [DATE] Starttijd * Starttijd * 17:15 Duur (minuten) * D…" at bounding box center [609, 101] width 569 height 66
type input "30"
click at [756, 280] on div at bounding box center [736, 289] width 248 height 43
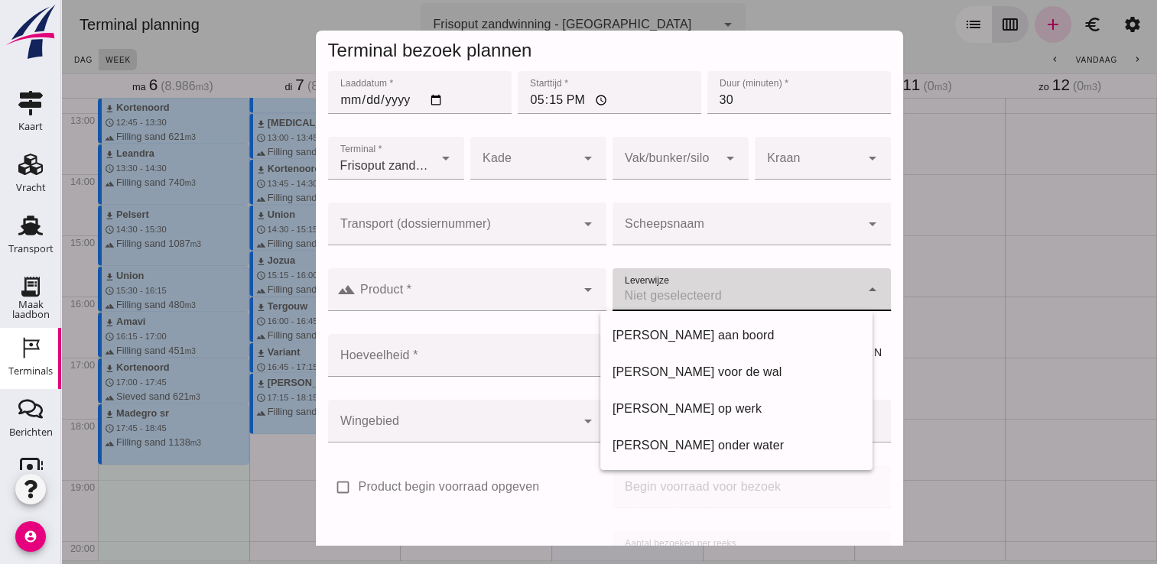
click at [650, 204] on div at bounding box center [736, 224] width 248 height 43
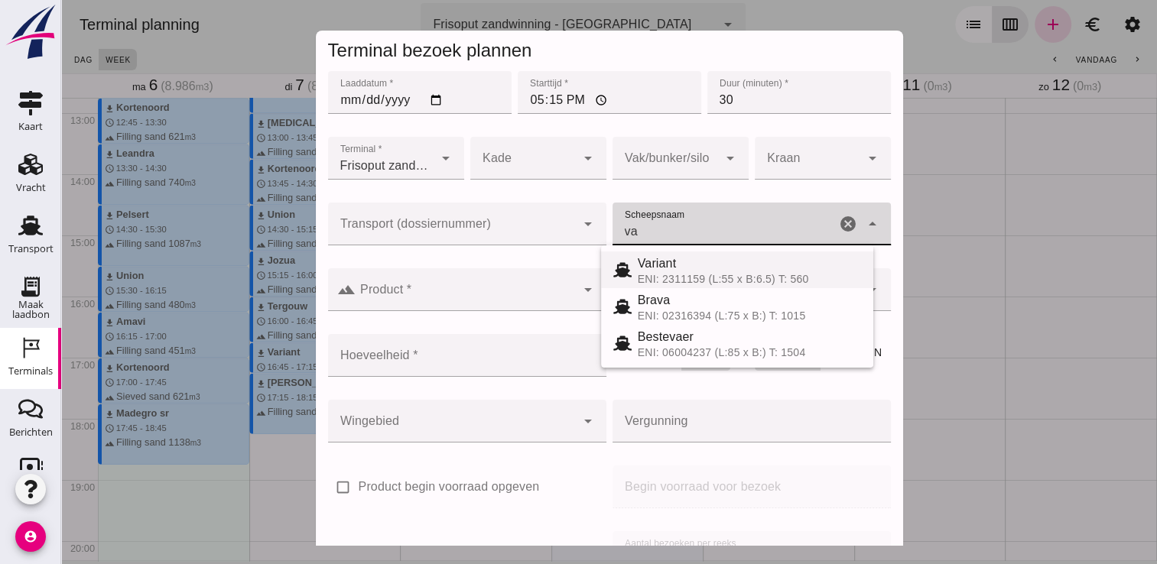
drag, startPoint x: 667, startPoint y: 268, endPoint x: 654, endPoint y: 273, distance: 13.4
click at [667, 268] on span "Variant" at bounding box center [657, 263] width 39 height 13
type input "Variant"
type input "337"
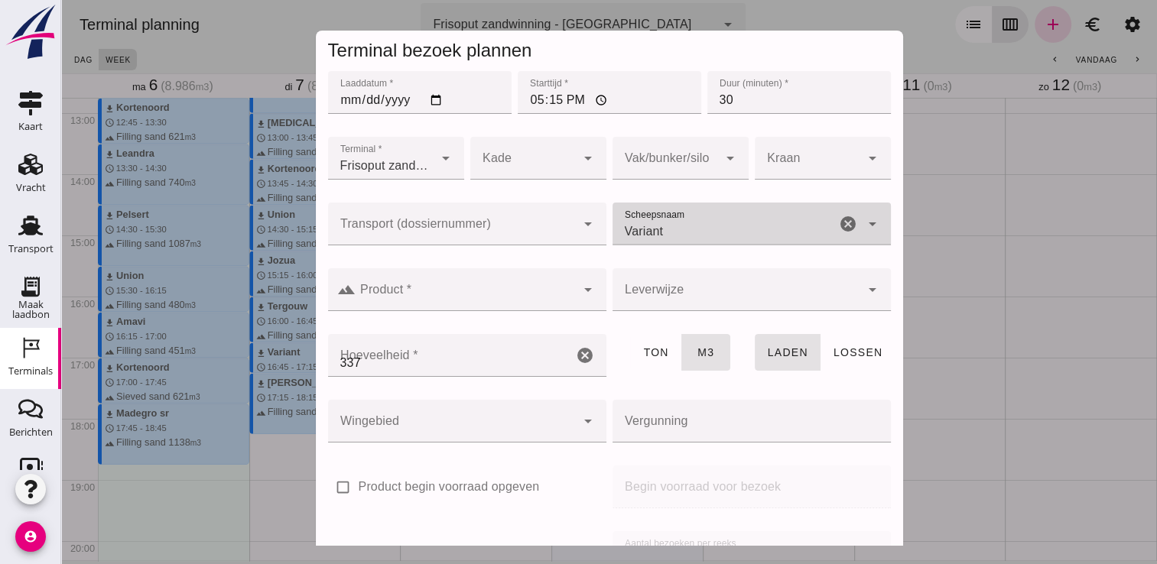
type input "Variant"
click at [492, 292] on input "Product *" at bounding box center [466, 297] width 220 height 18
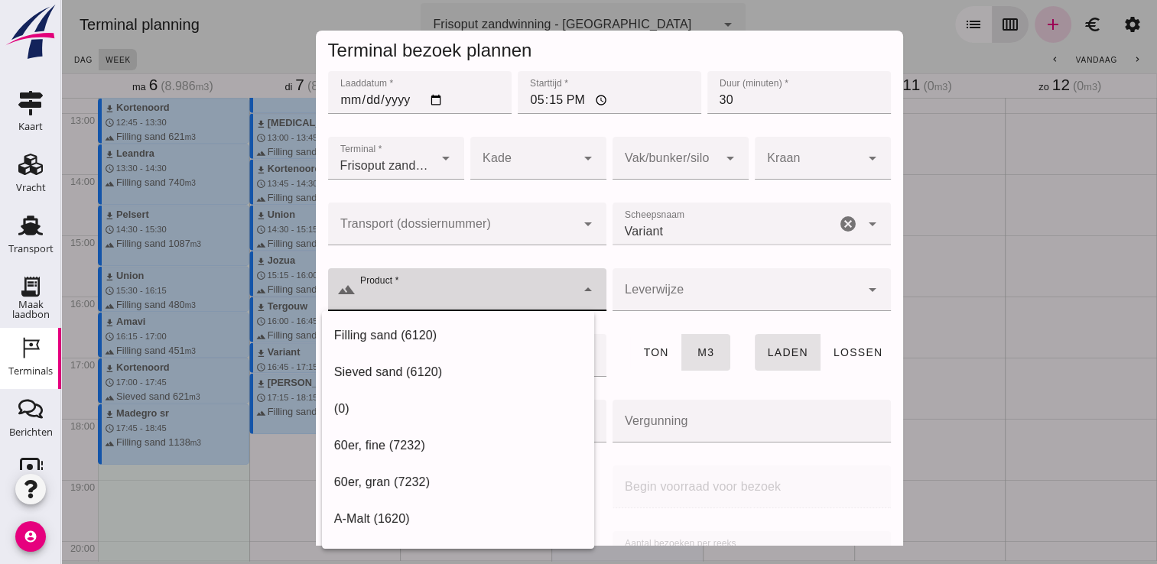
click at [428, 323] on div "Filling sand (6120)" at bounding box center [458, 335] width 272 height 37
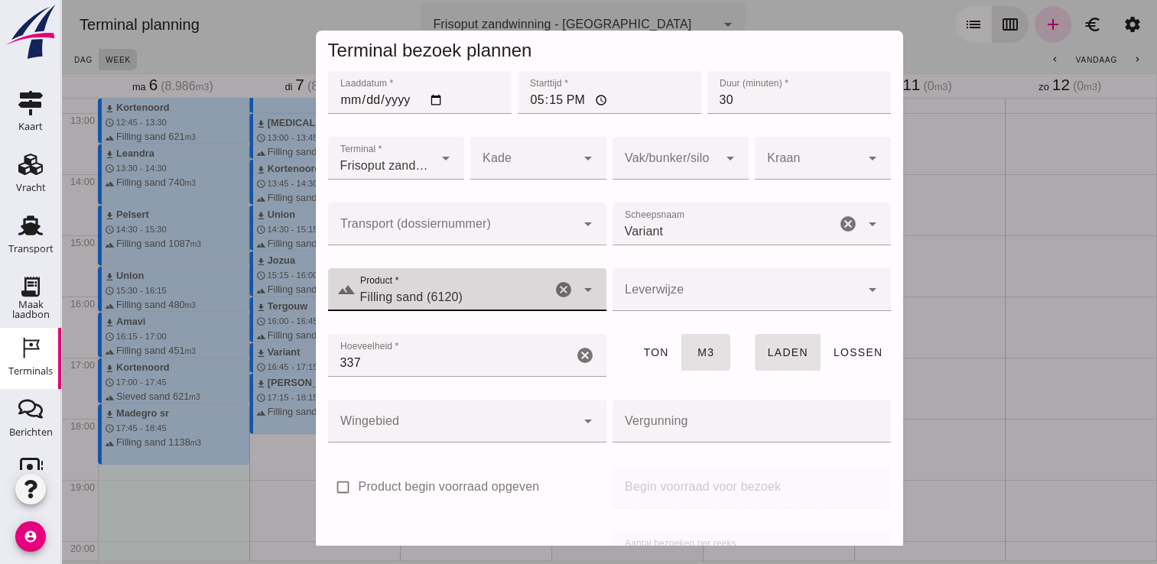
type input "Filling sand (6120)"
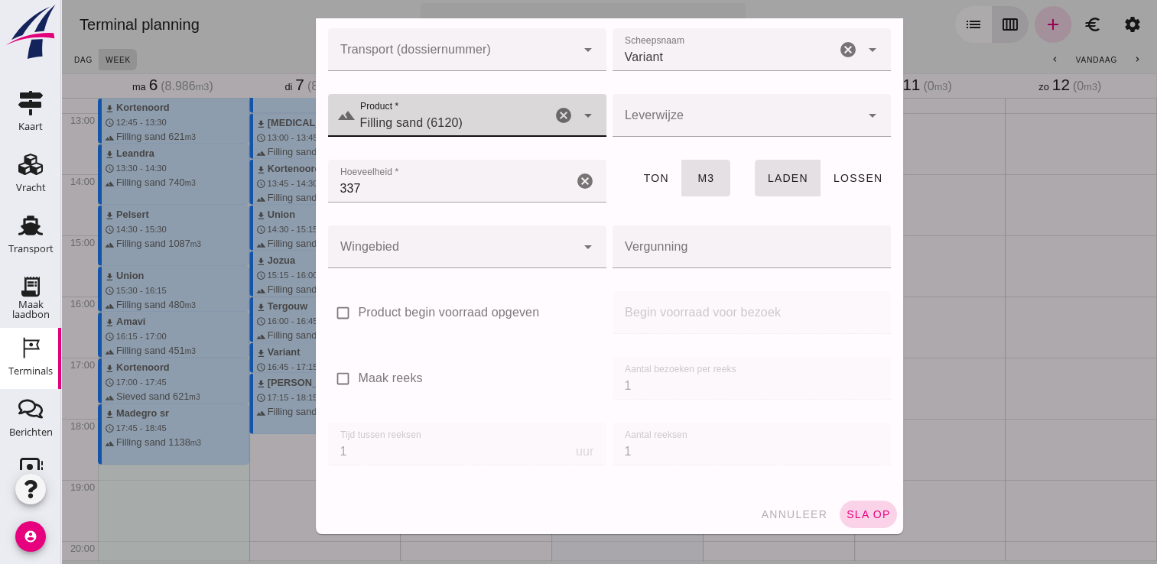
click at [861, 519] on span "sla op" at bounding box center [868, 514] width 45 height 12
